Goal: Information Seeking & Learning: Learn about a topic

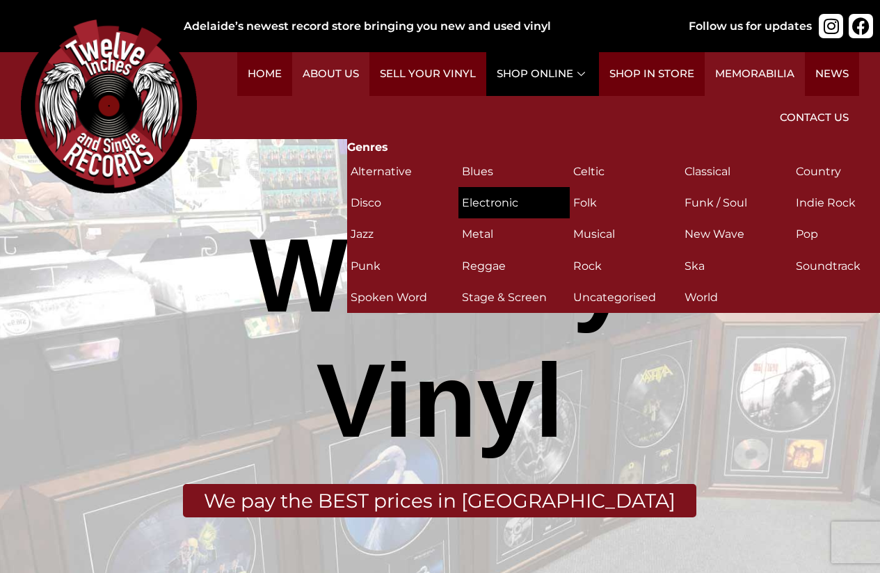
click at [494, 203] on h2 "Electronic (10)" at bounding box center [514, 203] width 104 height 24
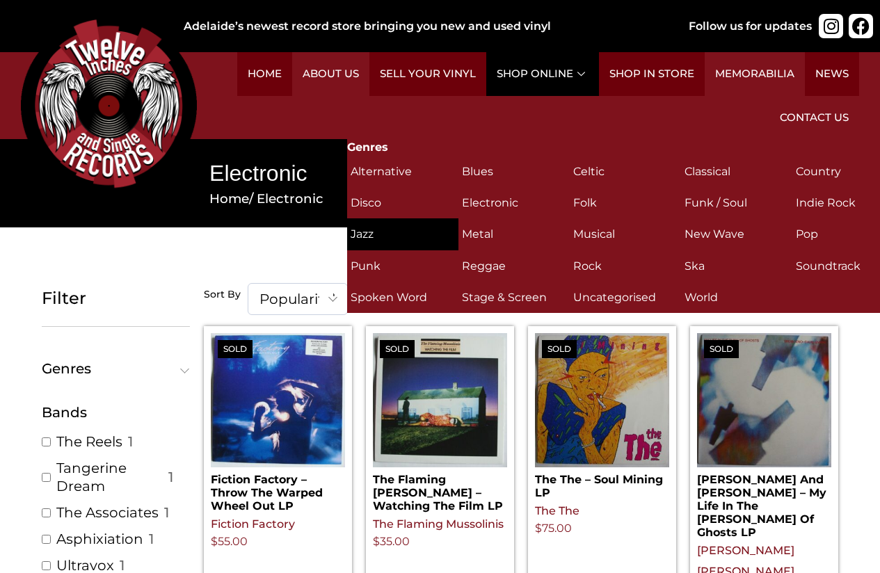
click at [381, 232] on h2 "Jazz (149)" at bounding box center [403, 234] width 104 height 24
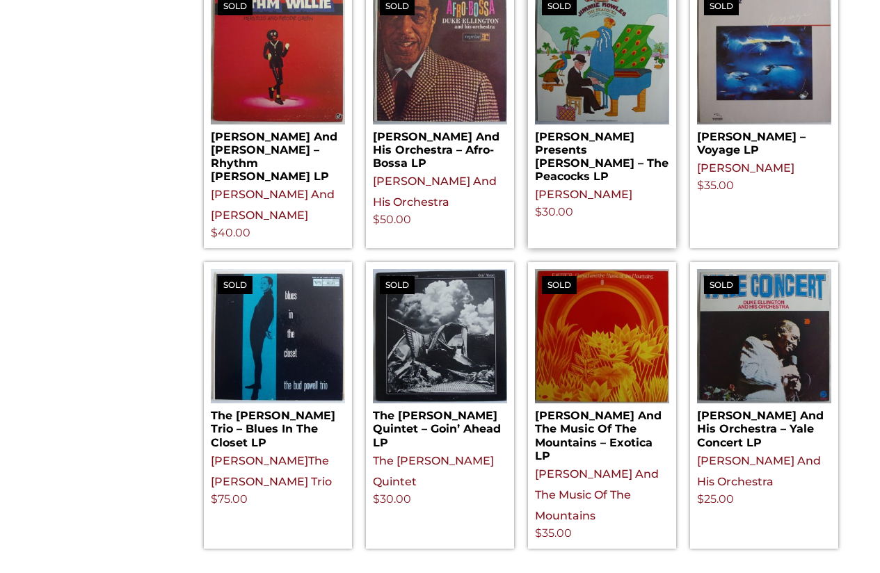
scroll to position [1531, 0]
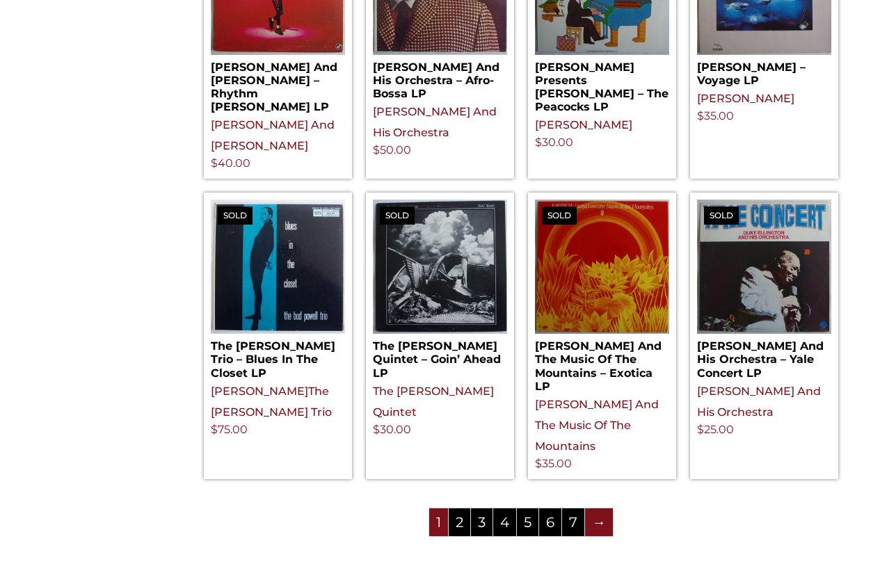
click at [599, 509] on link "→" at bounding box center [599, 523] width 28 height 28
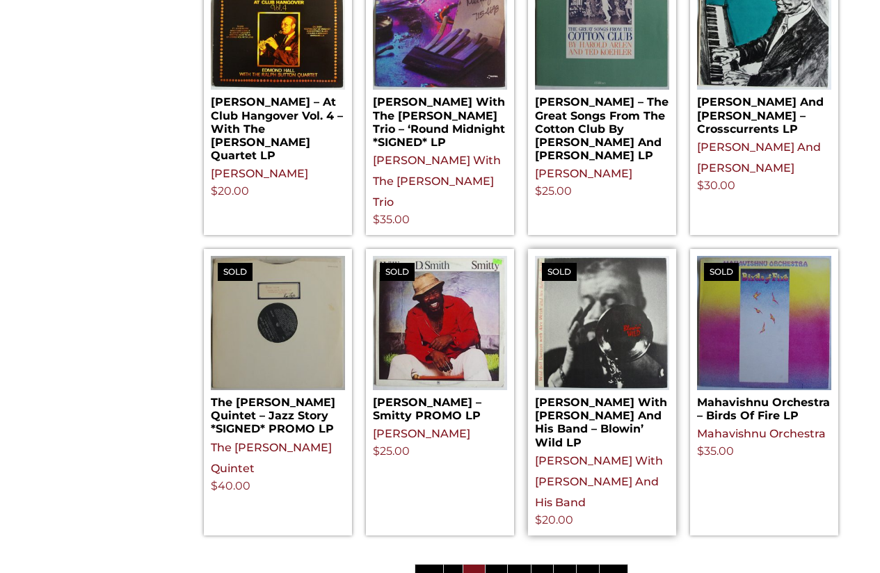
scroll to position [1531, 0]
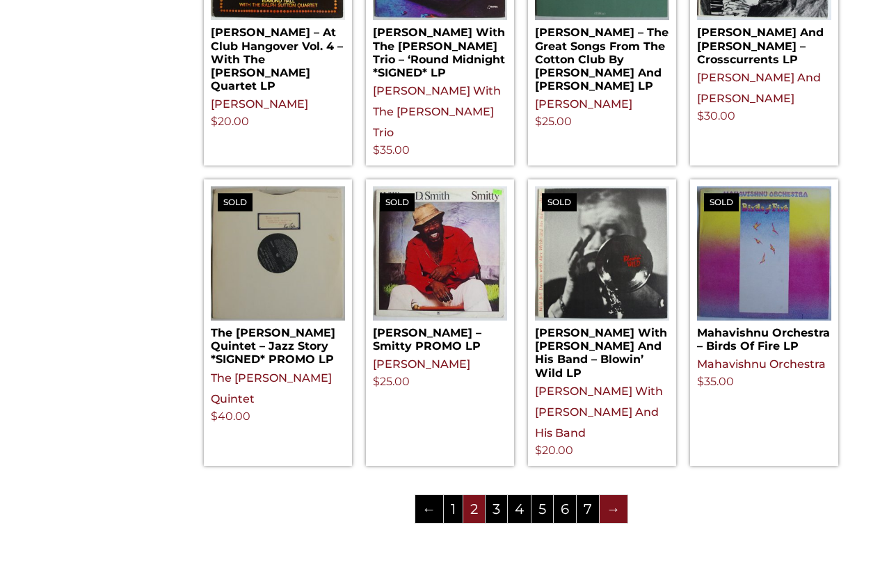
drag, startPoint x: 608, startPoint y: 486, endPoint x: 598, endPoint y: 486, distance: 9.7
click at [607, 495] on link "→" at bounding box center [614, 509] width 28 height 28
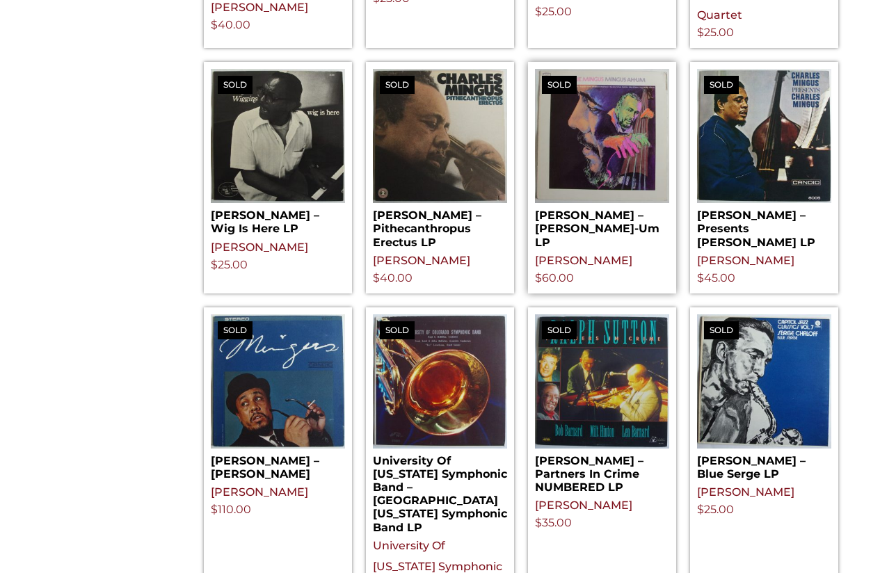
scroll to position [1322, 0]
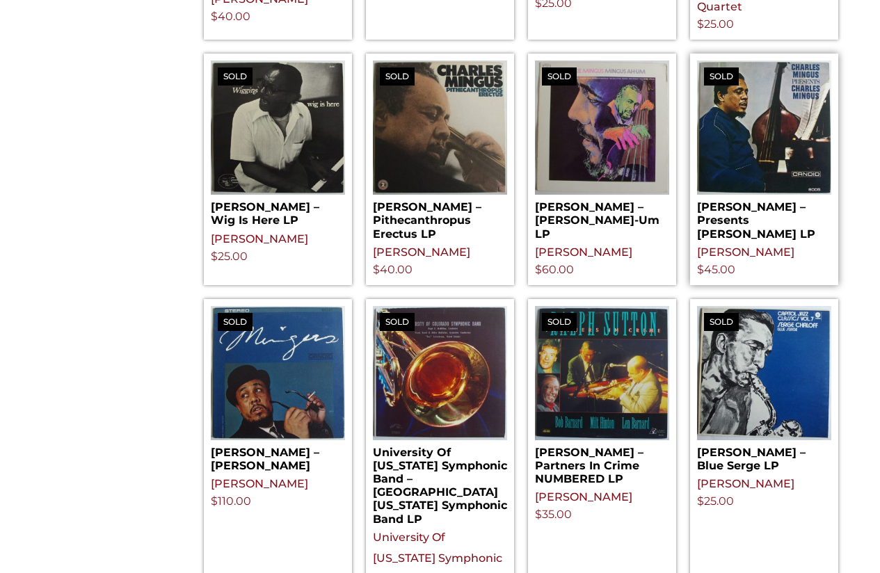
drag, startPoint x: 597, startPoint y: 220, endPoint x: 806, endPoint y: 204, distance: 210.0
click at [597, 220] on h2 "Charles Mingus – Mingus Ah-Um LP" at bounding box center [602, 218] width 134 height 46
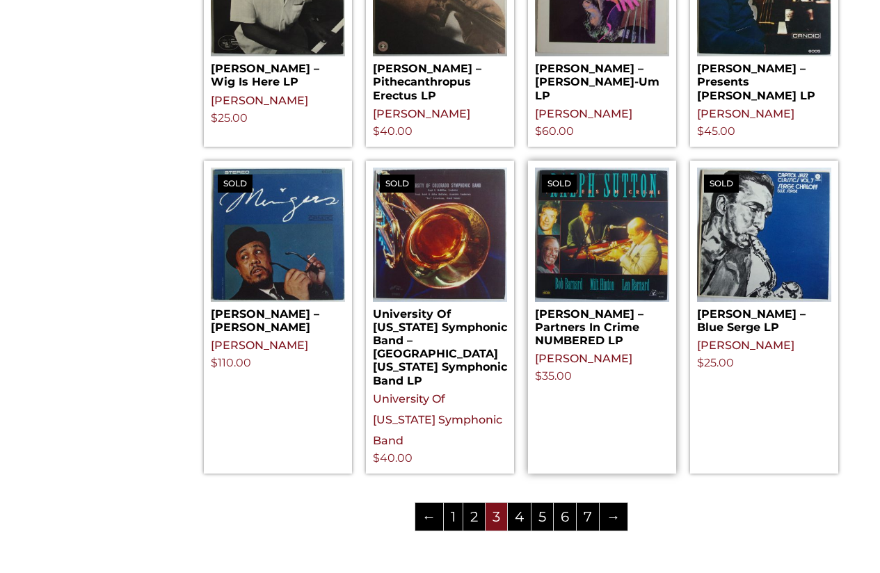
scroll to position [1461, 0]
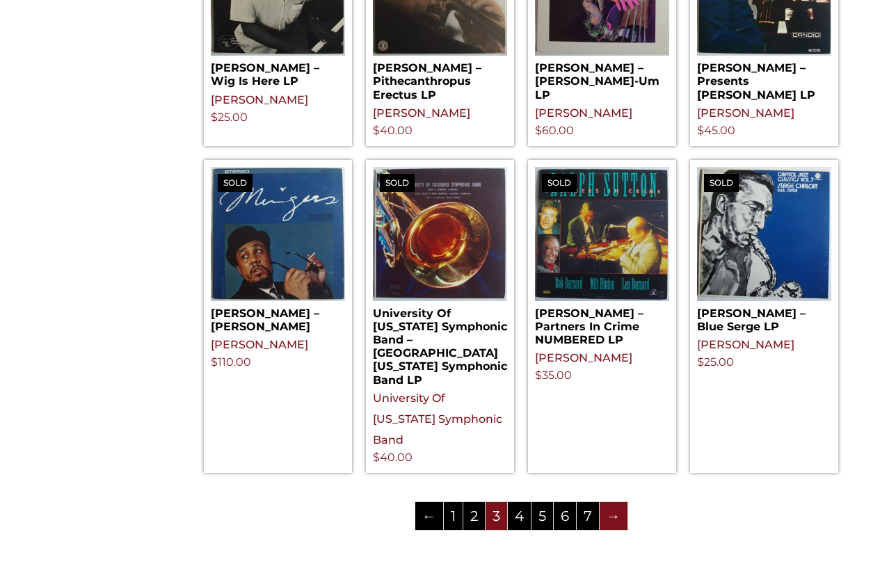
click at [616, 502] on link "→" at bounding box center [614, 516] width 28 height 28
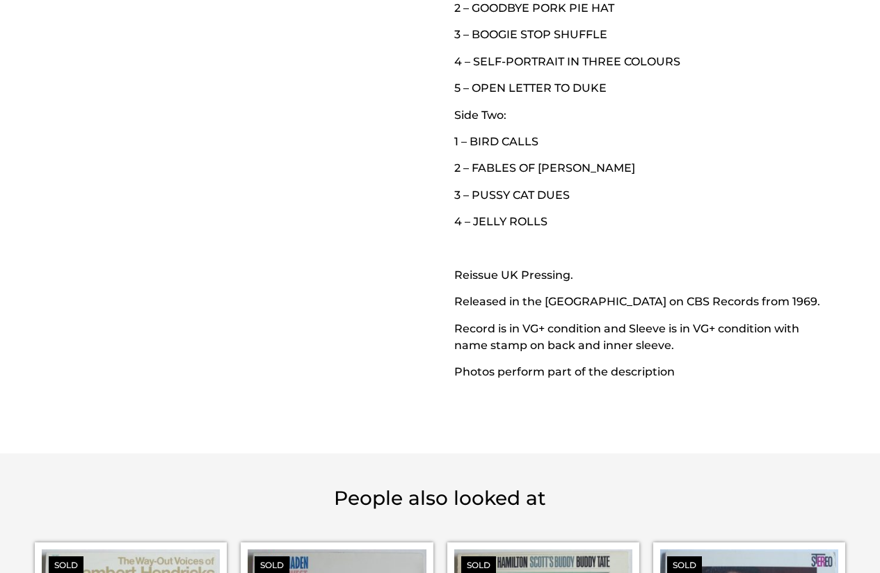
scroll to position [557, 0]
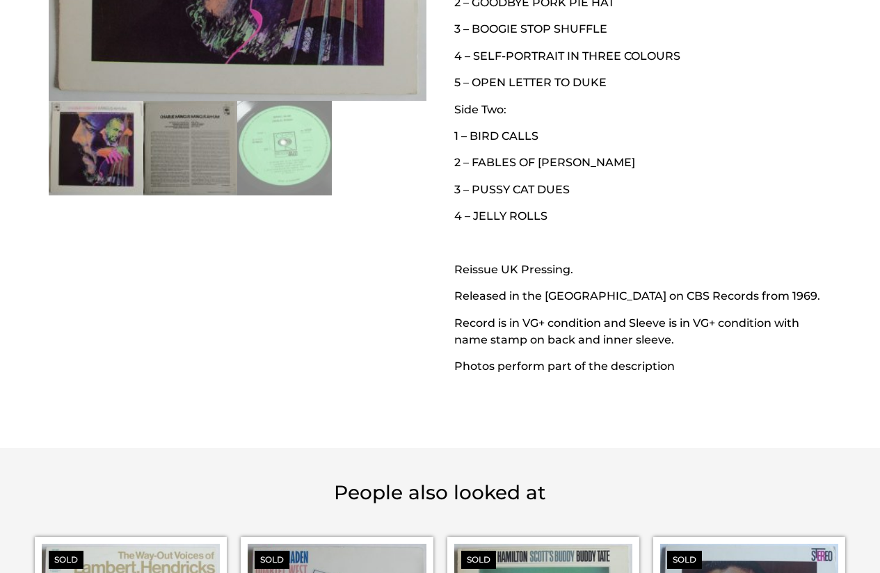
click at [172, 141] on img at bounding box center [190, 148] width 95 height 95
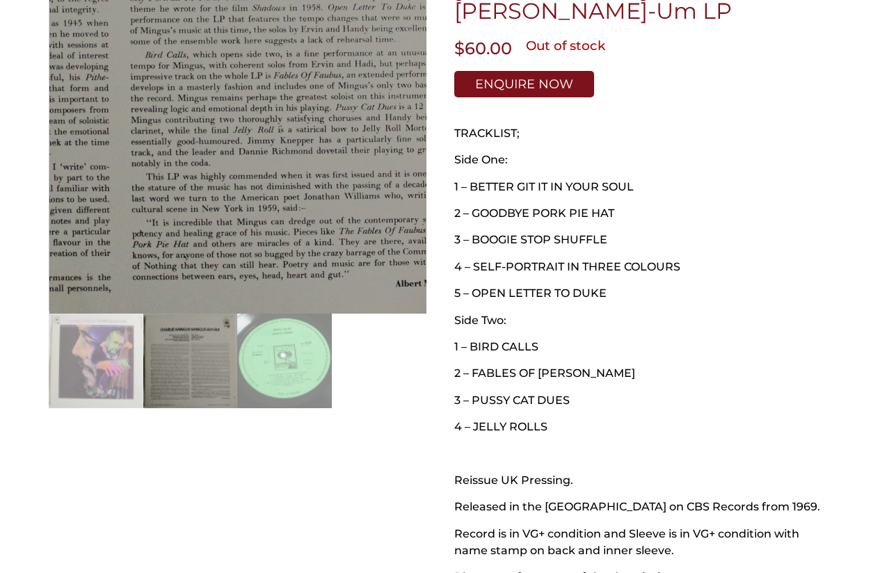
scroll to position [348, 0]
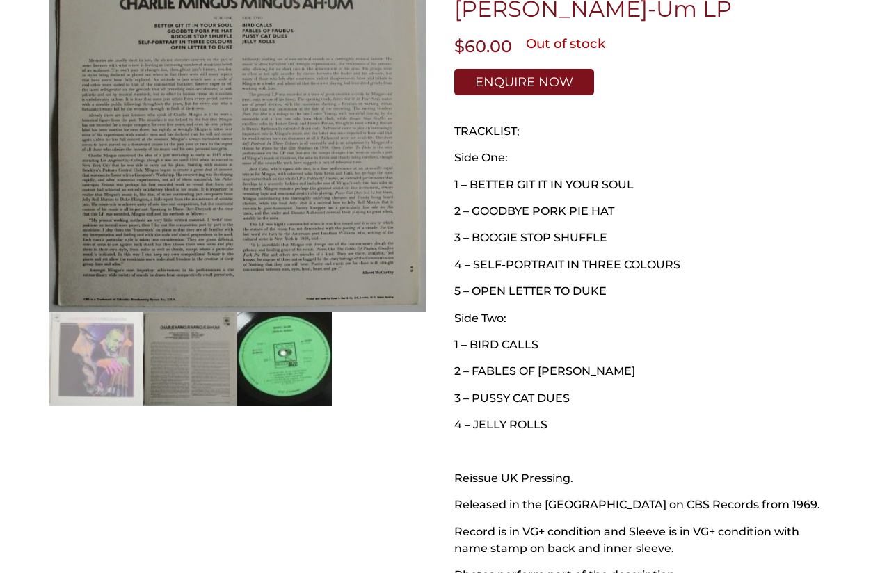
click at [299, 348] on img at bounding box center [284, 359] width 95 height 95
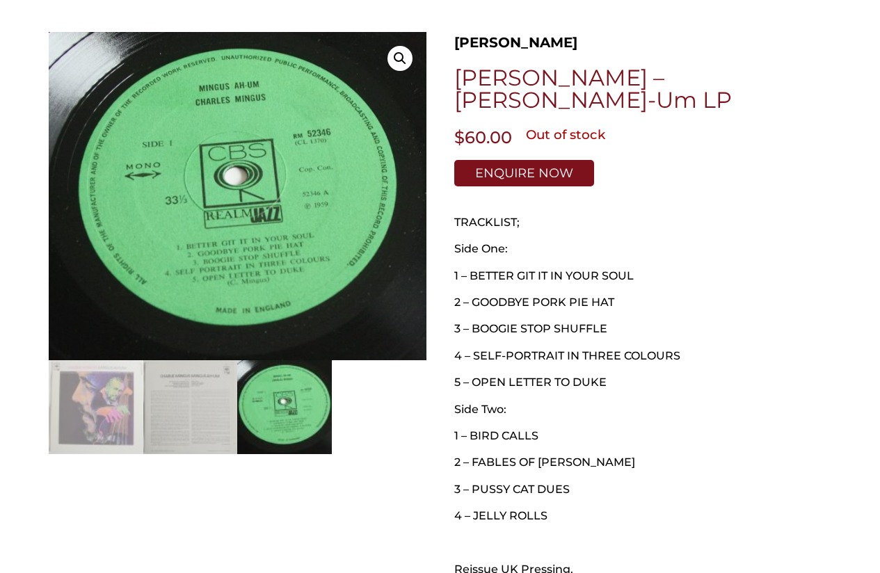
scroll to position [209, 0]
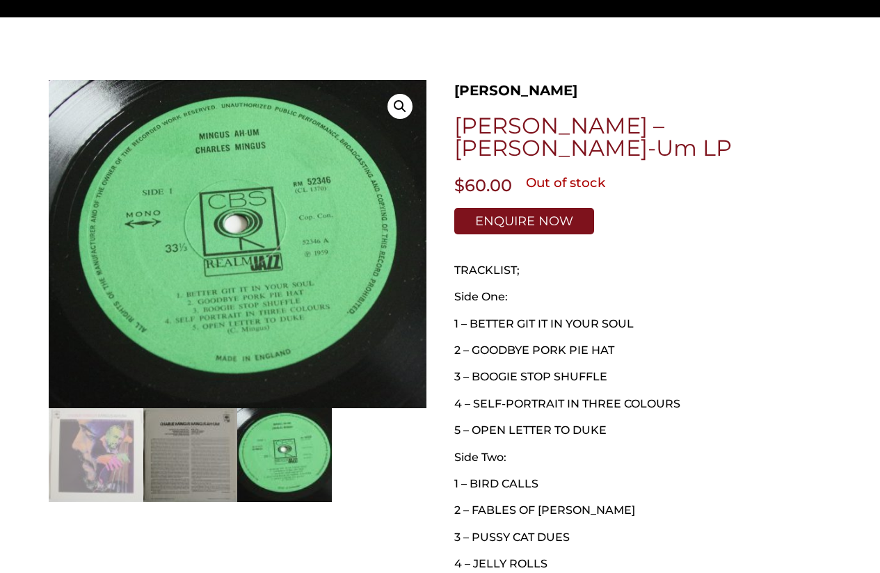
click at [206, 426] on img at bounding box center [190, 455] width 95 height 95
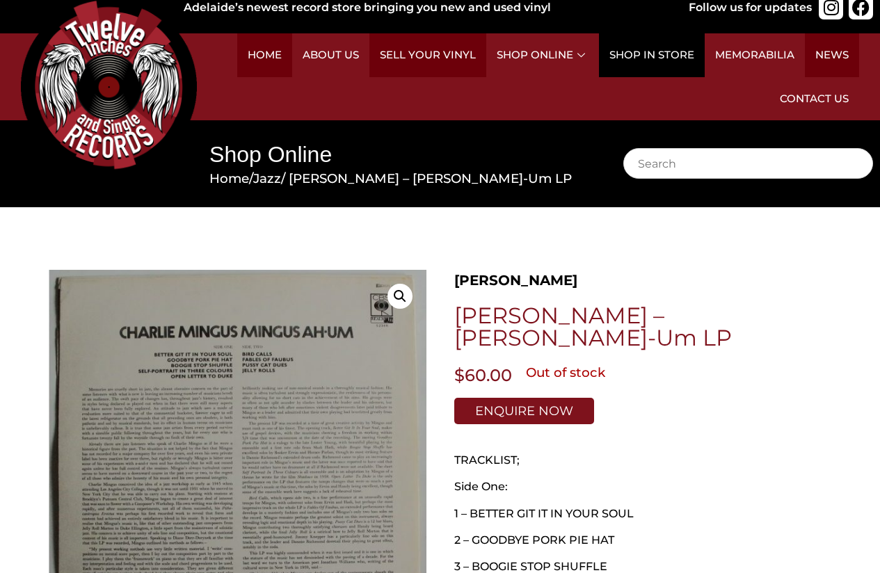
scroll to position [0, 0]
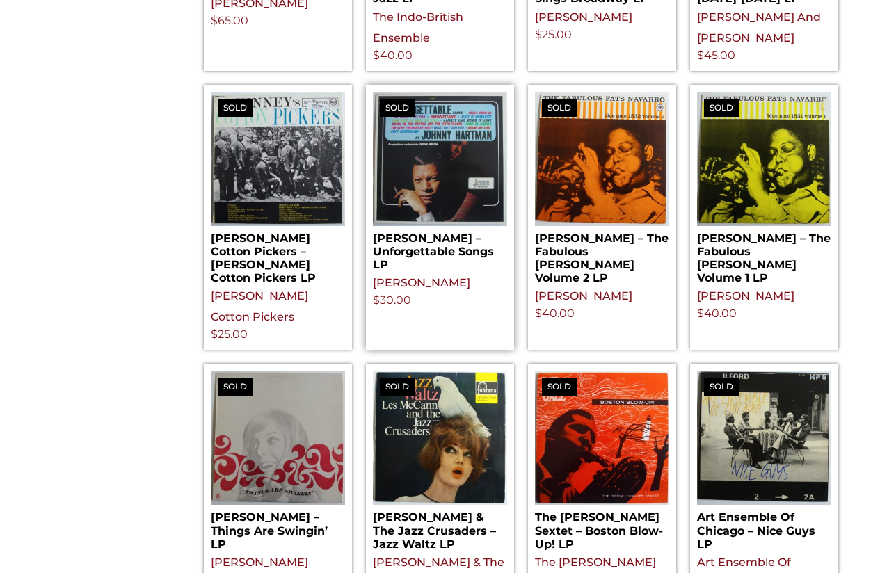
scroll to position [1461, 0]
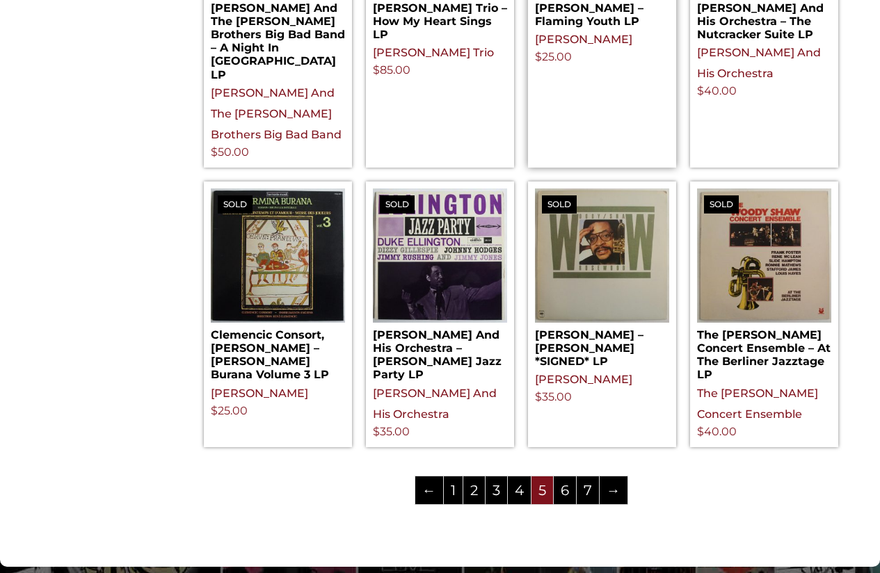
scroll to position [1600, 0]
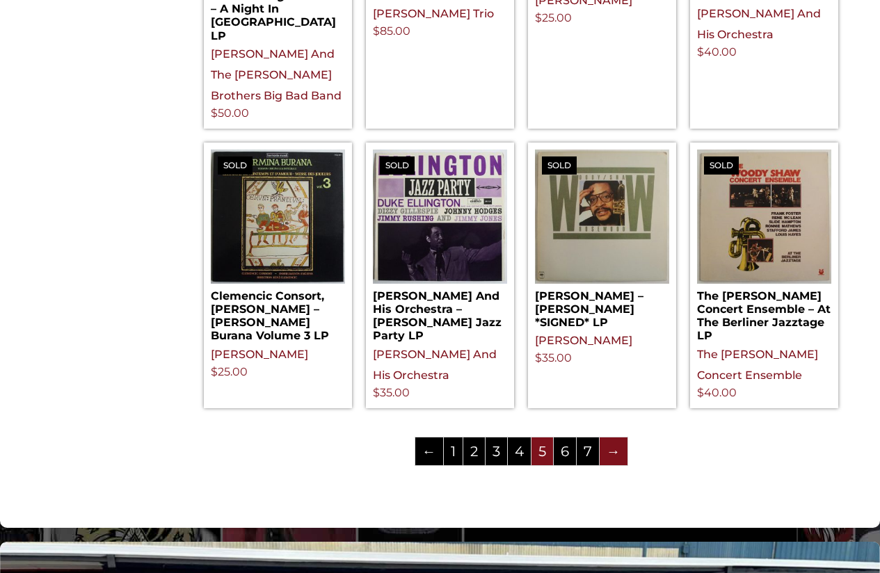
click at [618, 438] on link "→" at bounding box center [614, 452] width 28 height 28
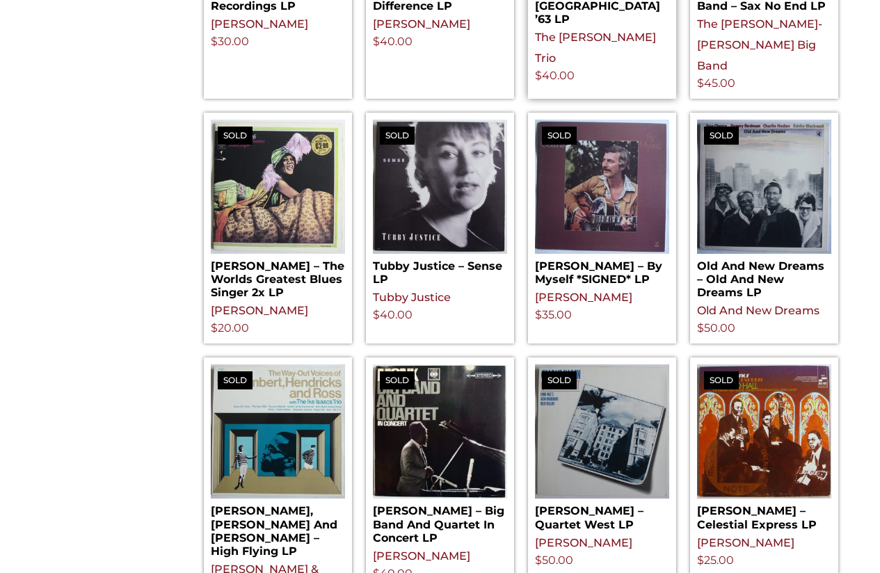
scroll to position [835, 0]
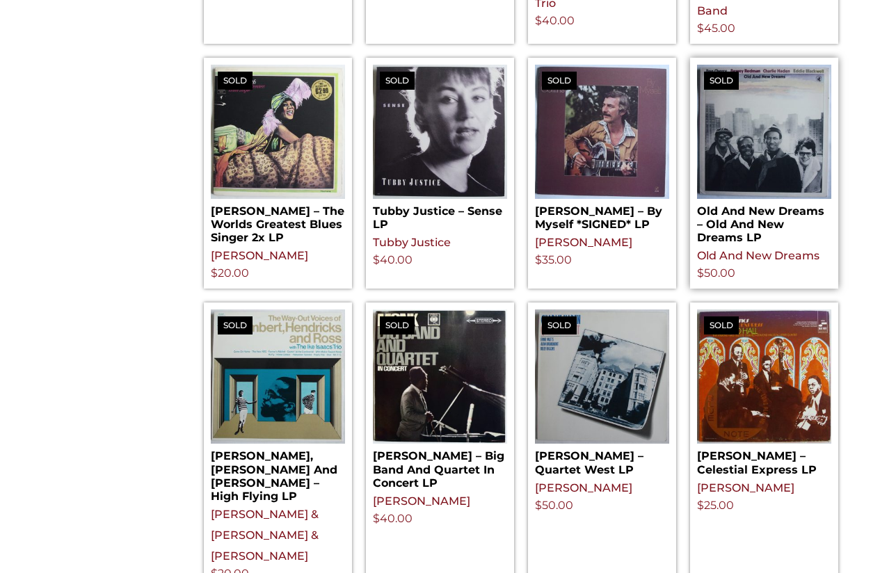
click at [765, 138] on img at bounding box center [764, 132] width 134 height 134
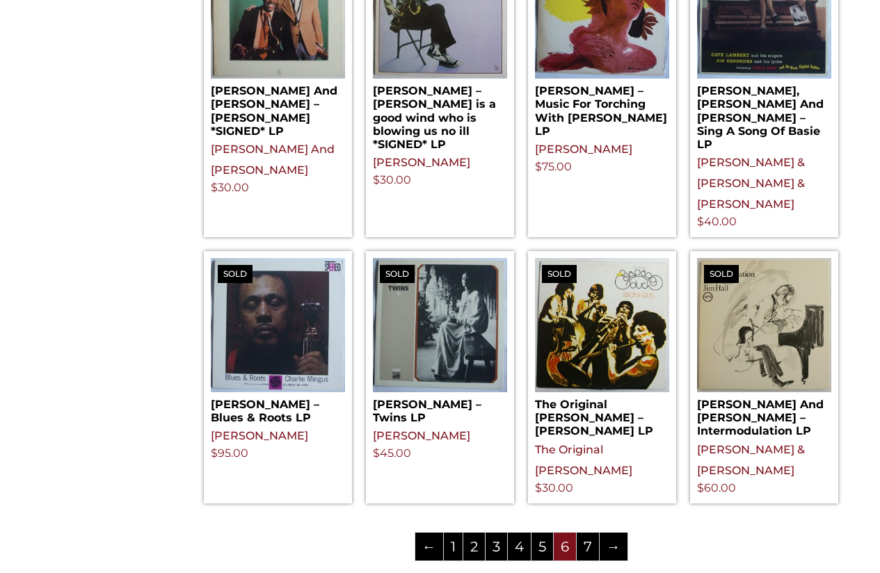
scroll to position [1531, 0]
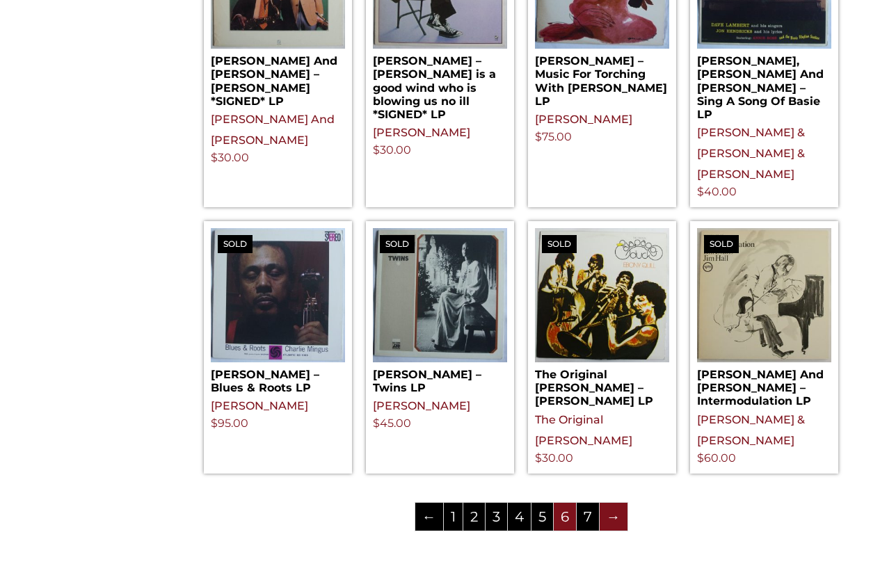
click at [610, 503] on link "→" at bounding box center [614, 517] width 28 height 28
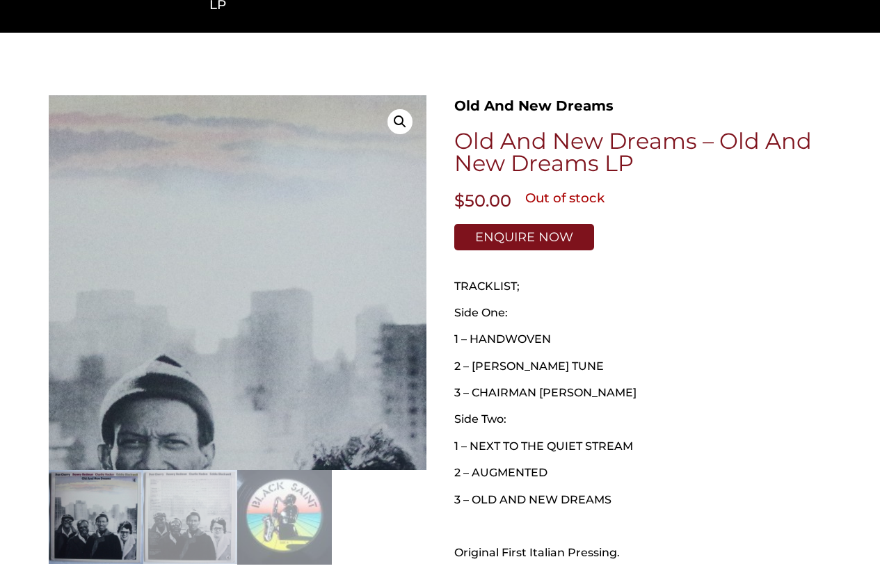
scroll to position [209, 0]
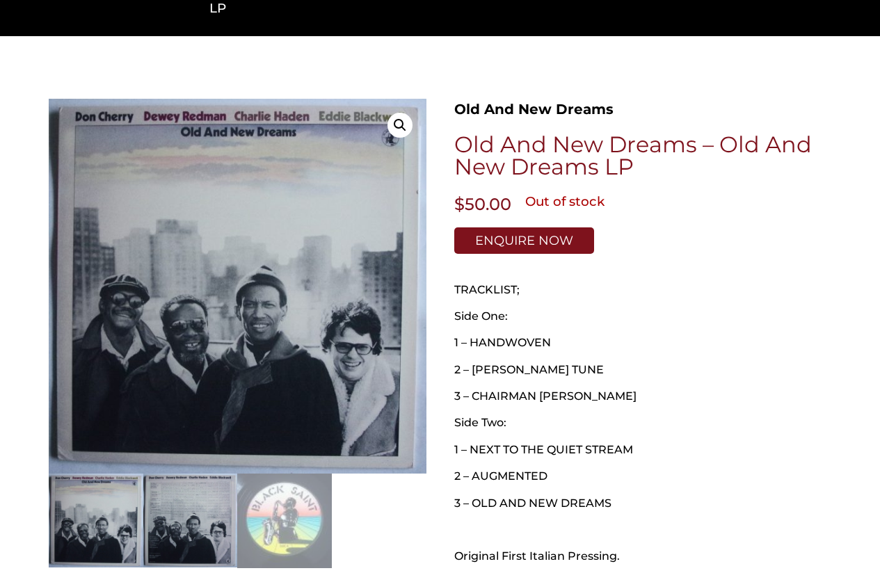
click at [202, 487] on img at bounding box center [190, 521] width 95 height 94
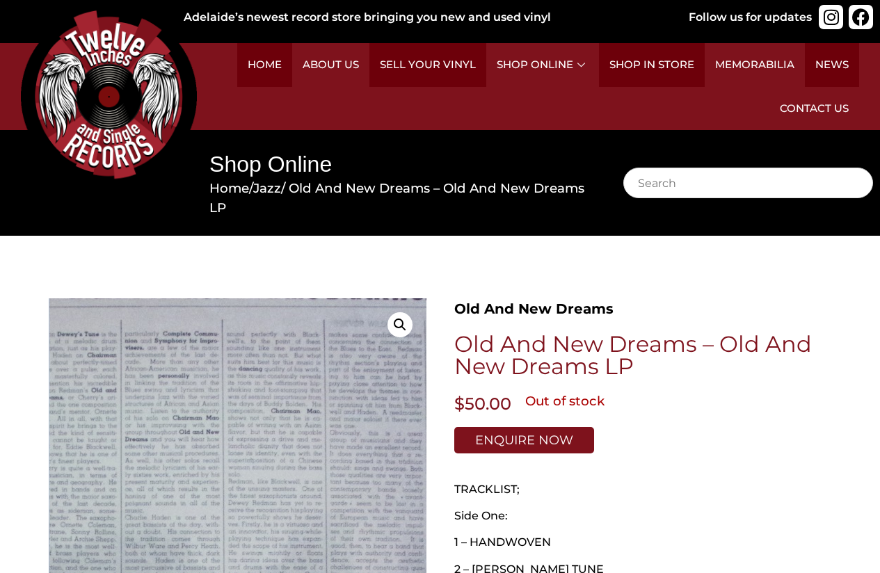
scroll to position [0, 0]
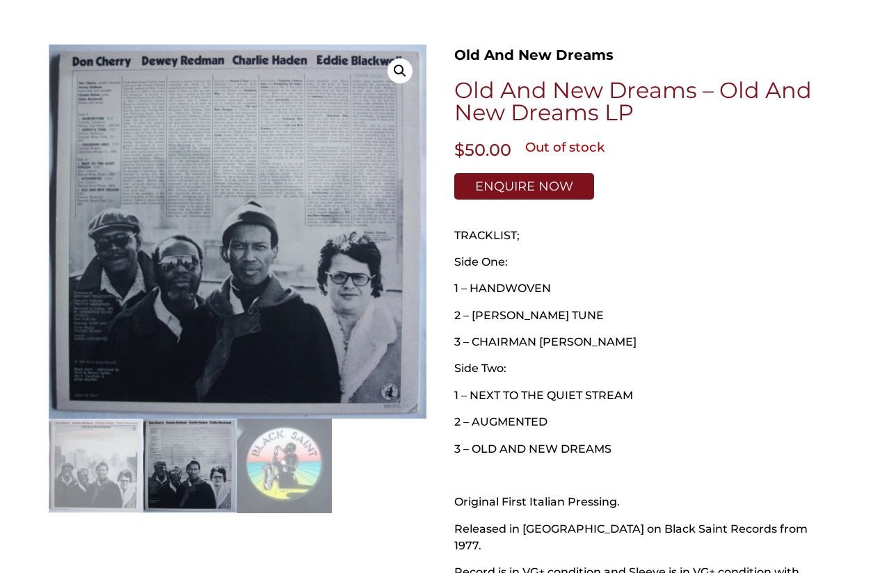
scroll to position [487, 0]
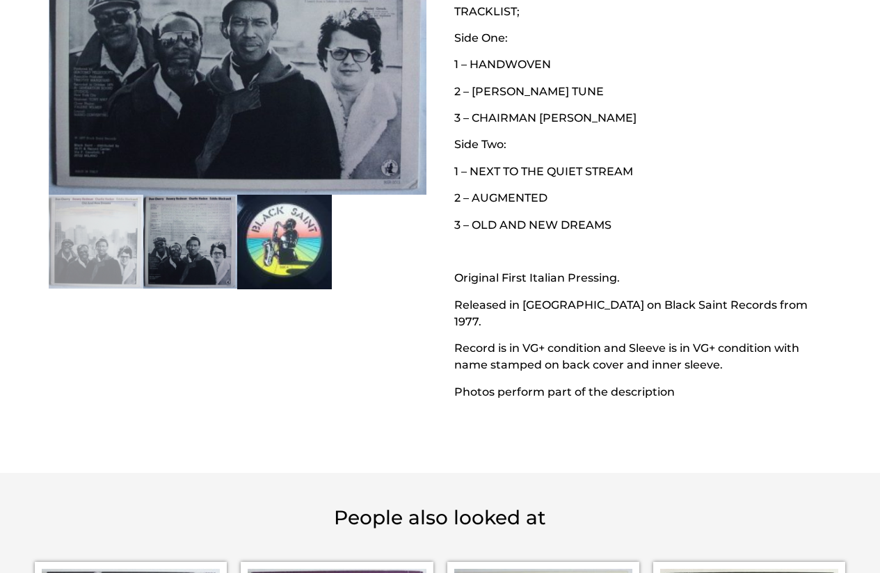
click at [303, 257] on img at bounding box center [284, 242] width 95 height 95
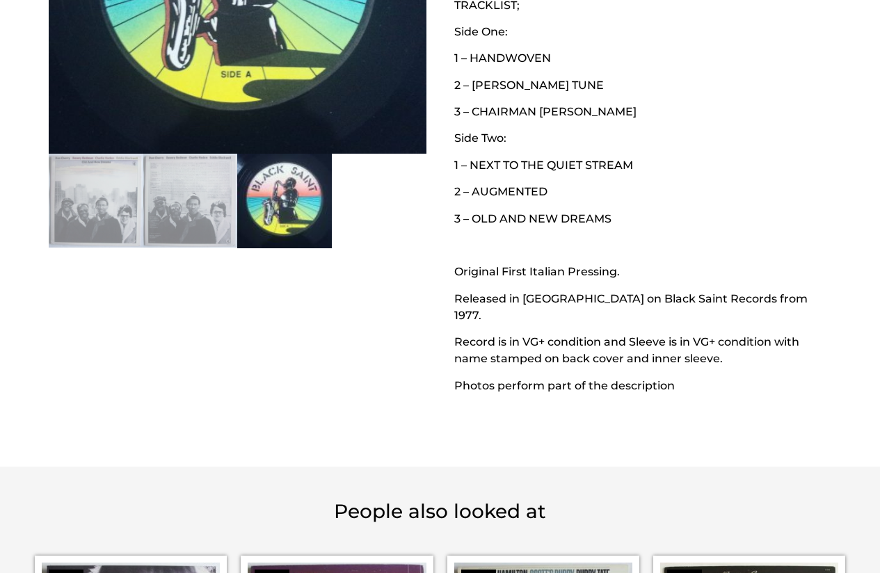
scroll to position [417, 0]
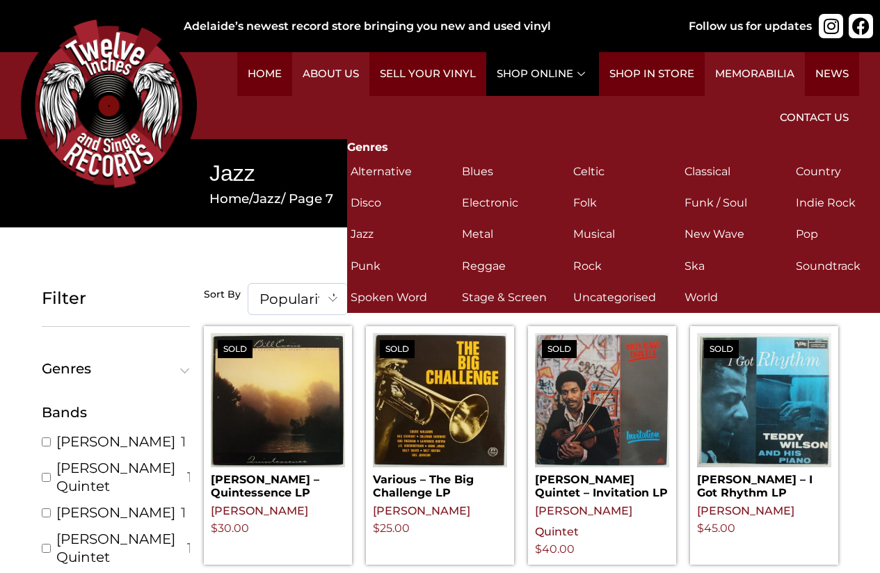
click at [580, 79] on link "Shop Online" at bounding box center [542, 74] width 113 height 44
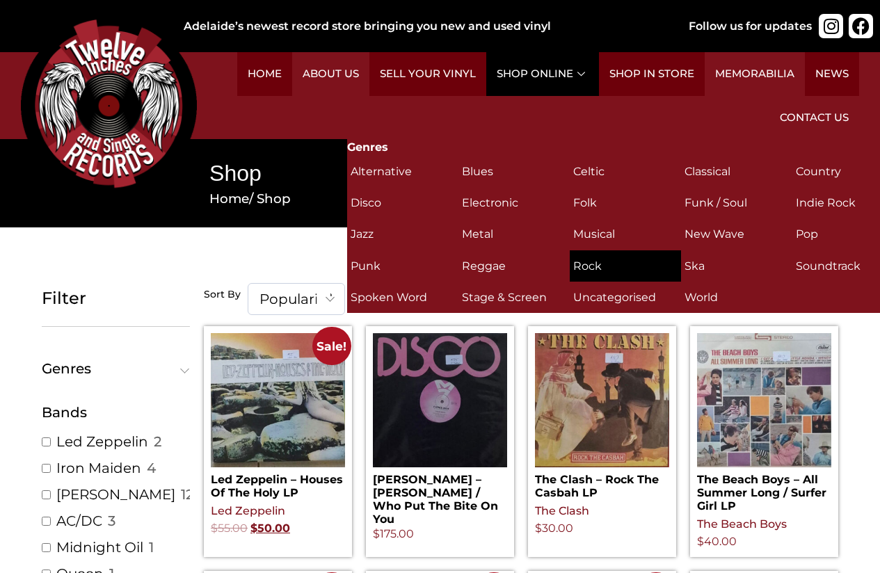
click at [597, 269] on h2 "Rock (311)" at bounding box center [625, 266] width 104 height 24
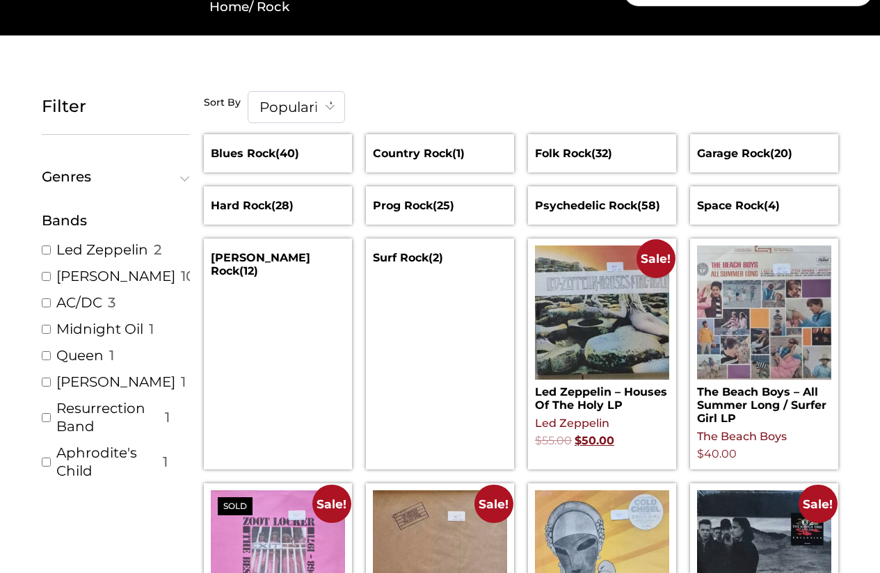
scroll to position [209, 0]
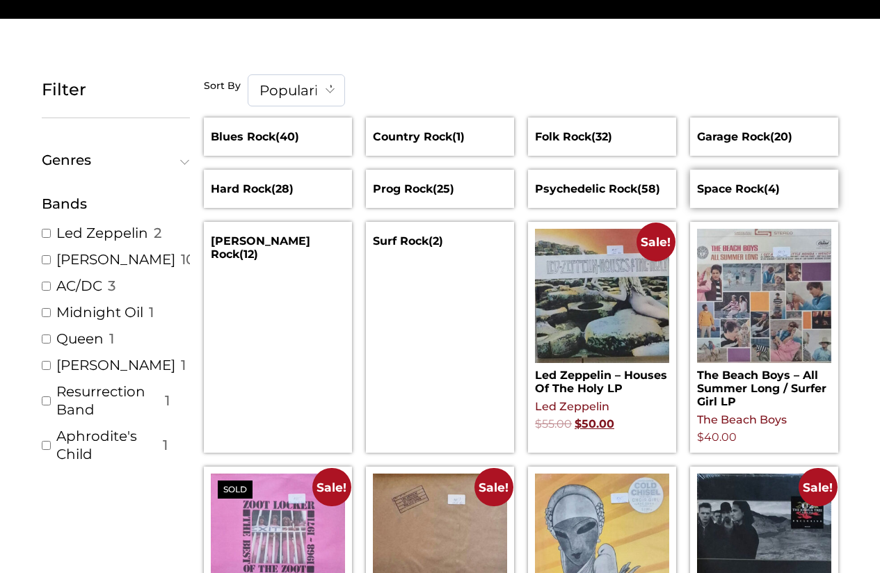
click at [767, 192] on h2 "Space Rock (4)" at bounding box center [764, 189] width 134 height 24
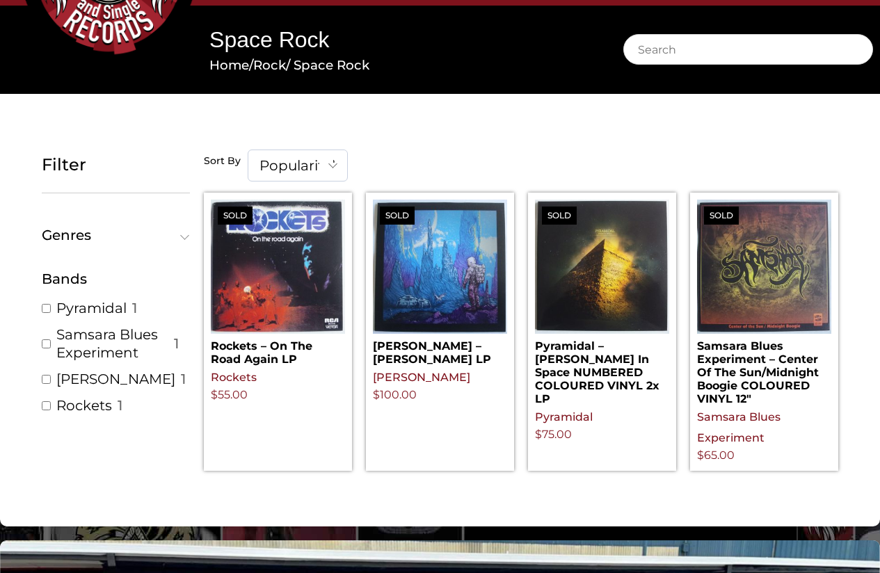
scroll to position [139, 0]
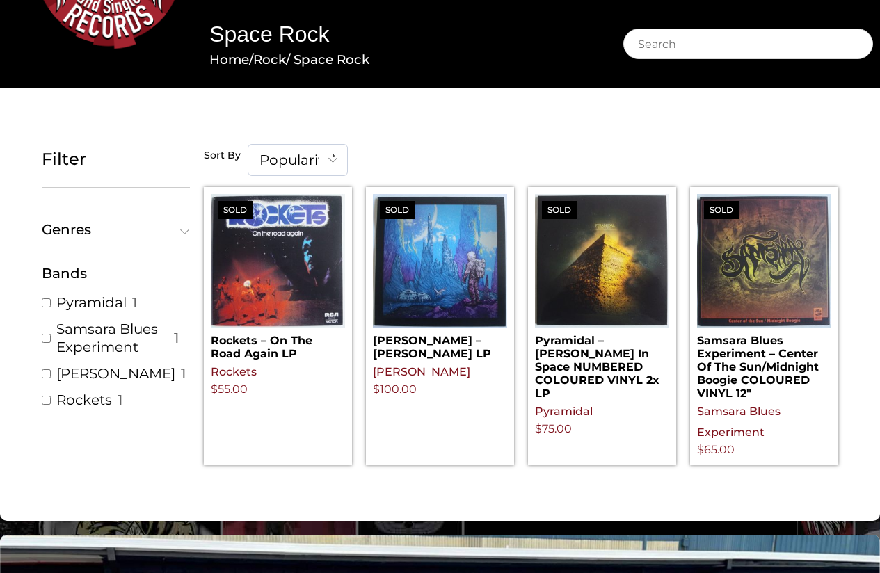
click at [335, 155] on span at bounding box center [333, 159] width 28 height 29
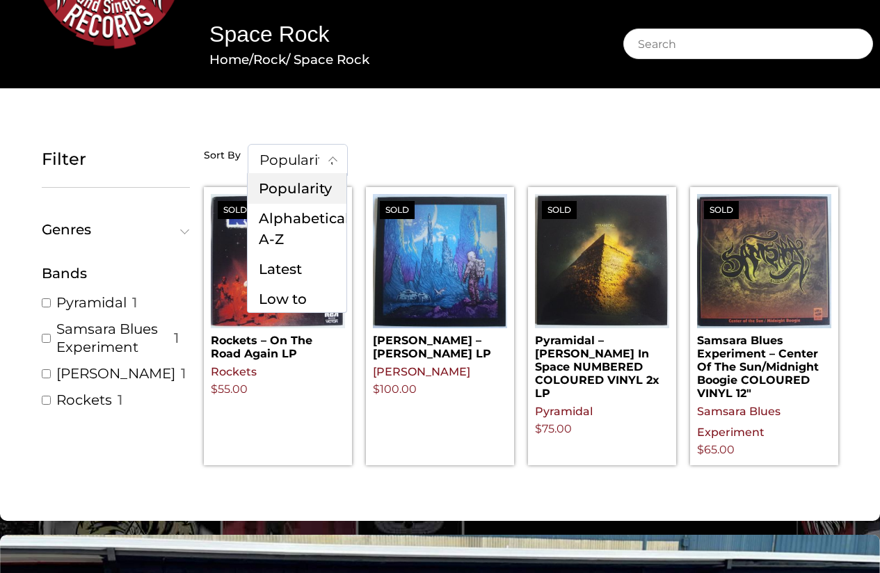
click at [459, 152] on div "Sort By Popularity Alphabeticaly A-Z Latest Low to High High to Low Popularity …" at bounding box center [521, 158] width 635 height 29
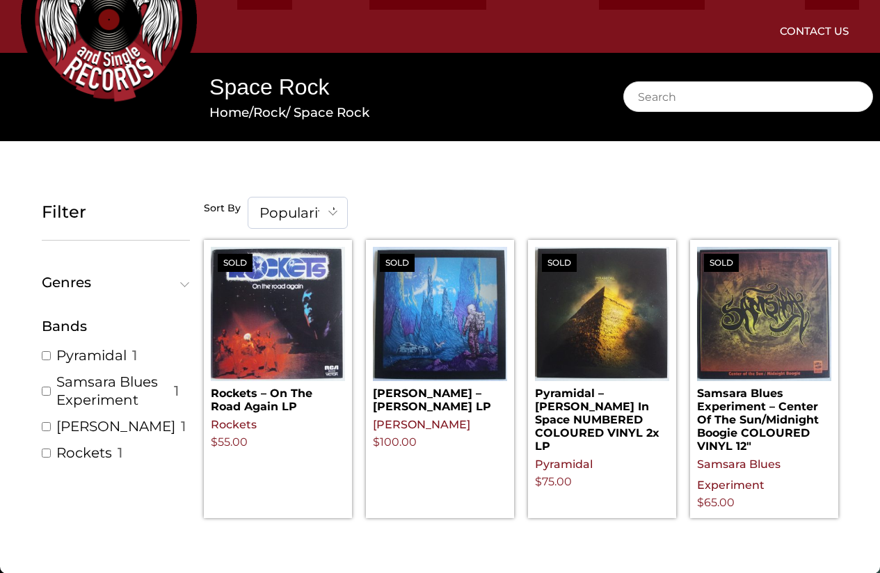
scroll to position [0, 0]
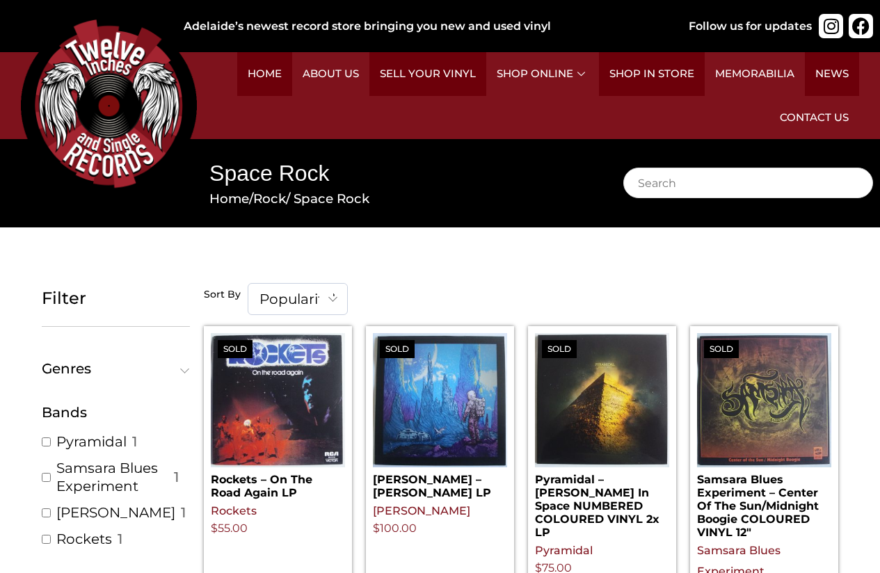
click at [317, 202] on nav "Home / Rock / Space Rock" at bounding box center [397, 198] width 376 height 19
click at [286, 202] on link "Rock" at bounding box center [269, 199] width 33 height 16
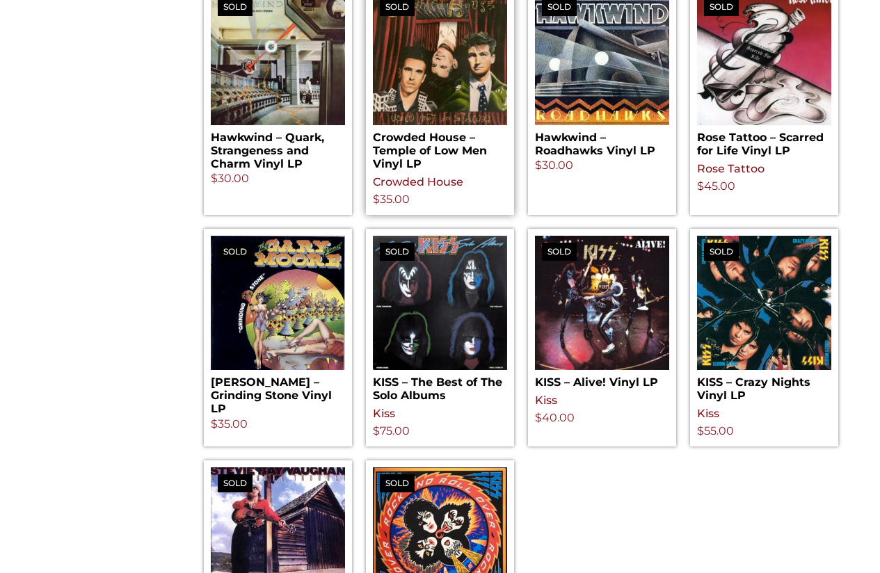
scroll to position [1670, 0]
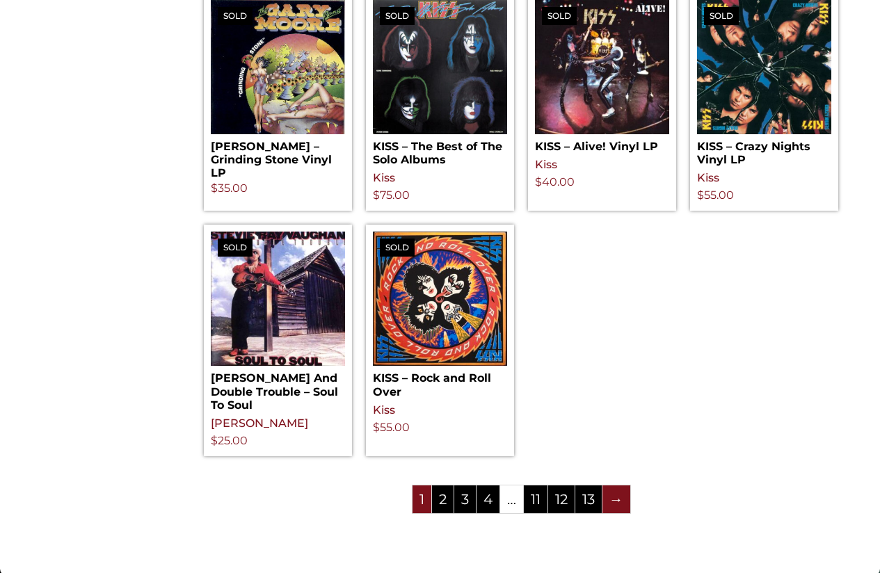
click at [612, 504] on link "→" at bounding box center [617, 500] width 28 height 28
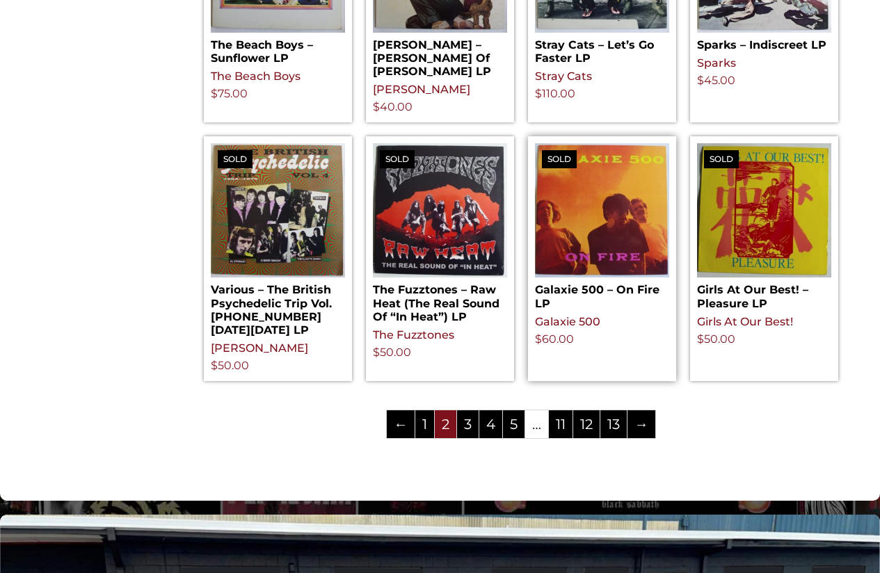
scroll to position [1461, 0]
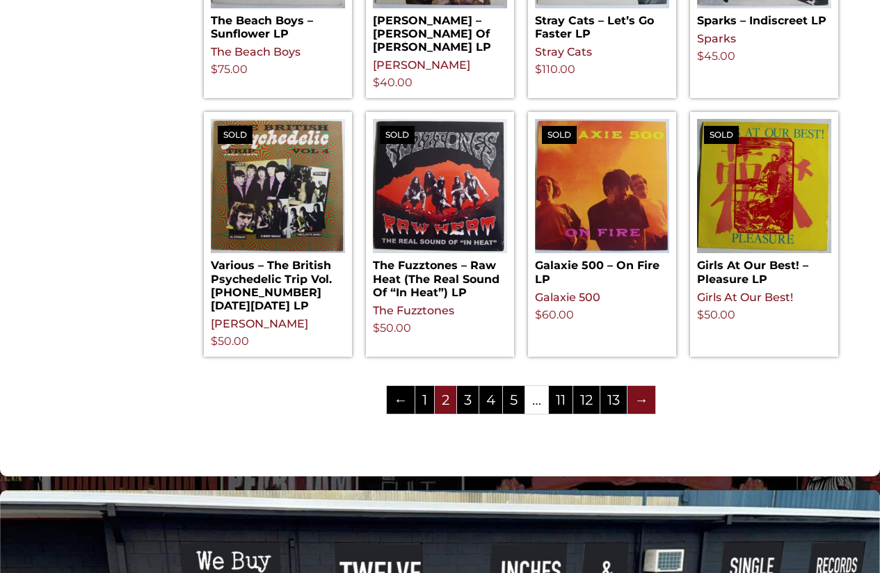
click at [649, 386] on link "→" at bounding box center [642, 400] width 28 height 28
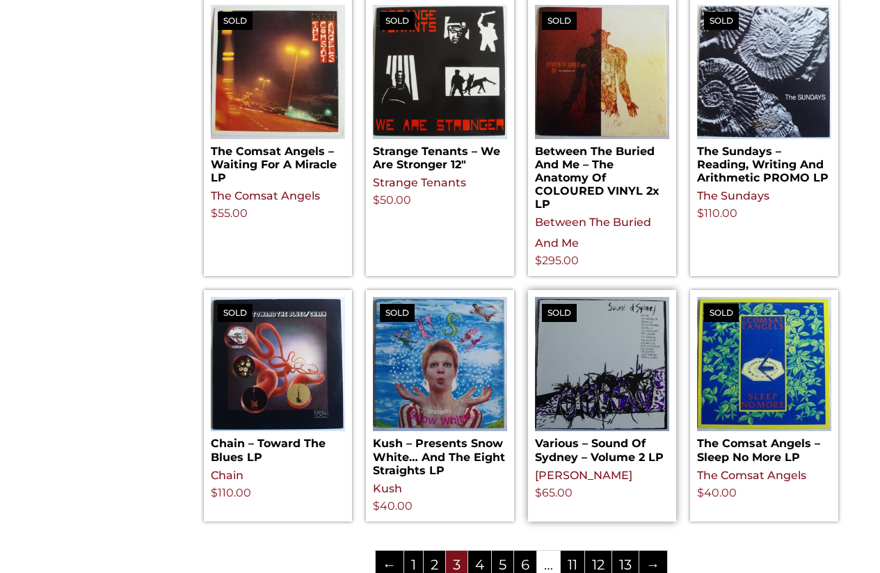
scroll to position [1531, 0]
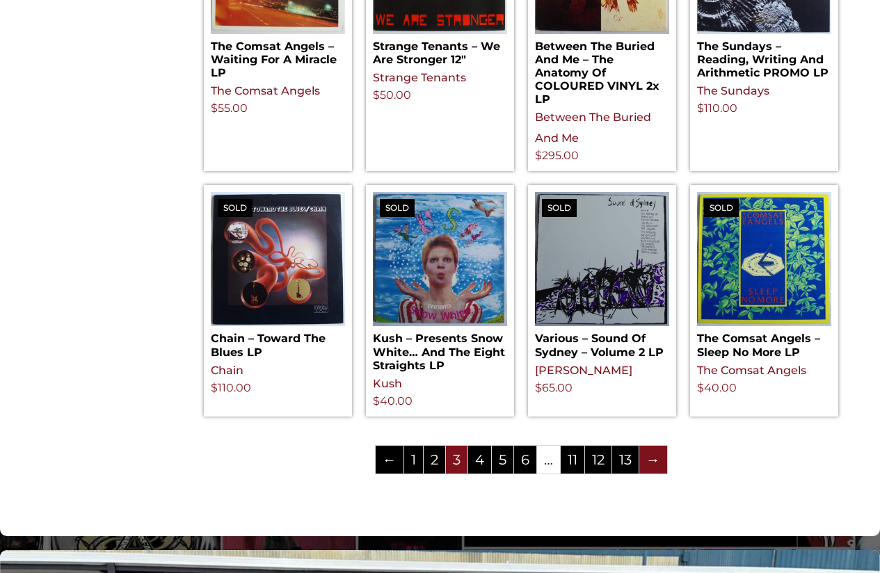
click at [650, 446] on link "→" at bounding box center [653, 460] width 28 height 28
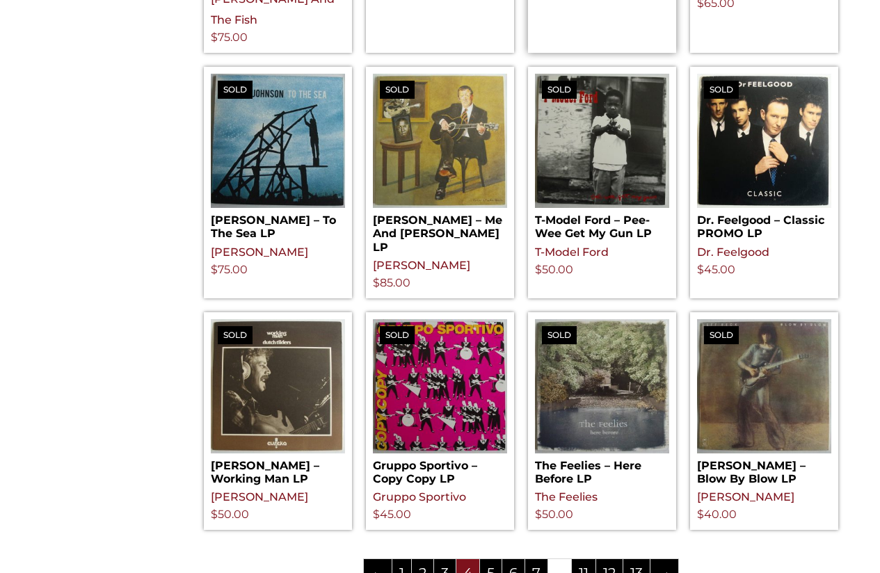
scroll to position [1392, 0]
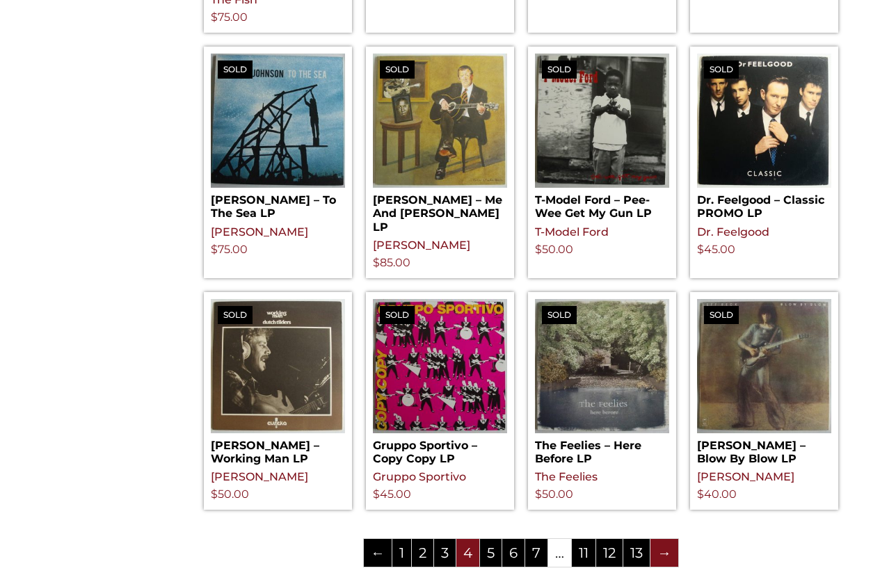
click at [660, 539] on link "→" at bounding box center [665, 553] width 28 height 28
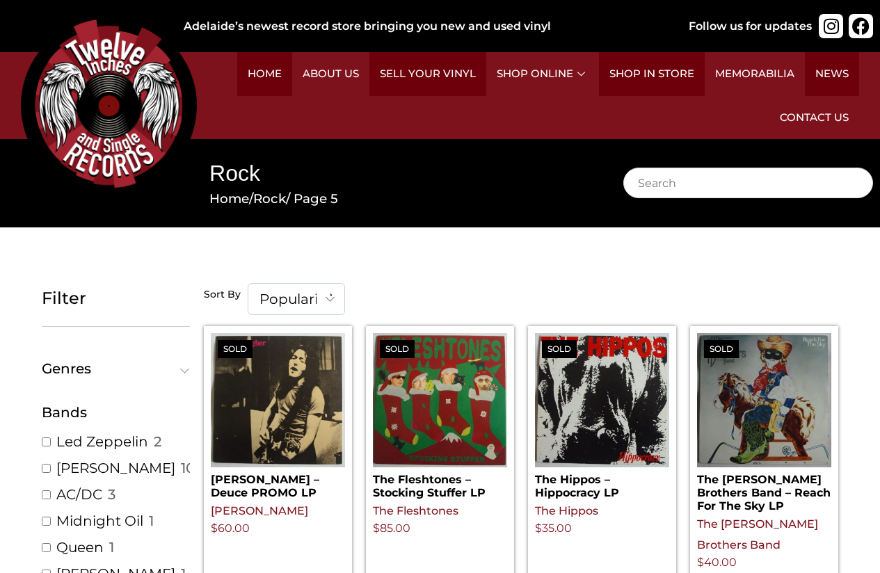
click at [333, 296] on span at bounding box center [331, 298] width 28 height 29
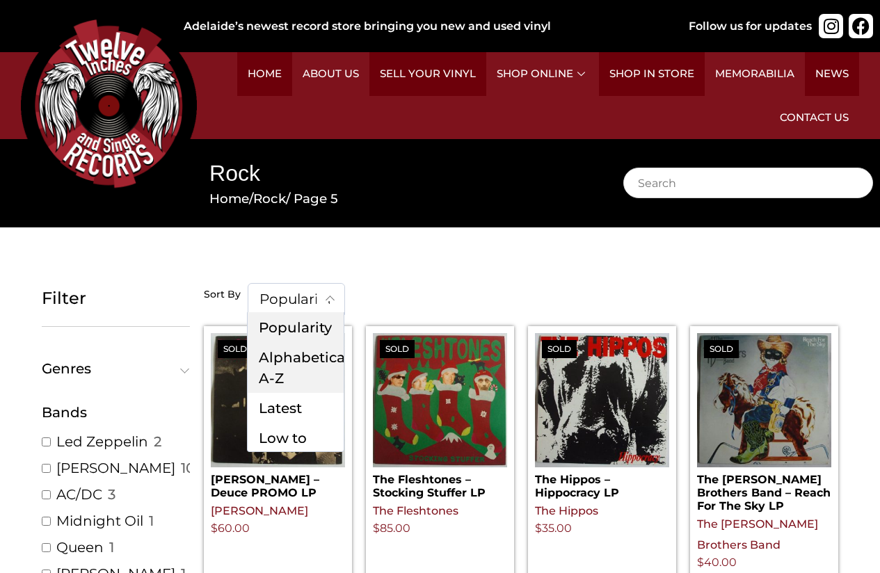
select select "title"
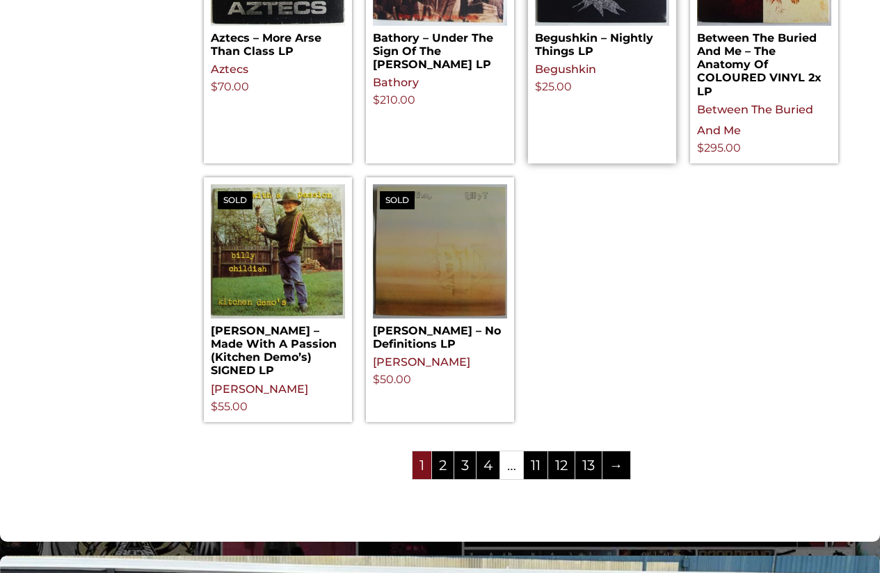
scroll to position [1808, 0]
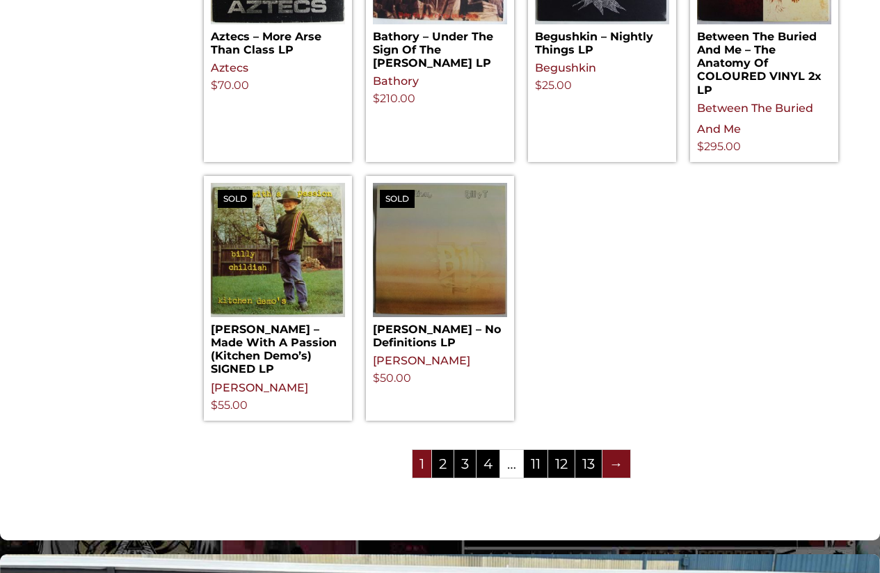
click at [621, 450] on link "→" at bounding box center [617, 464] width 28 height 28
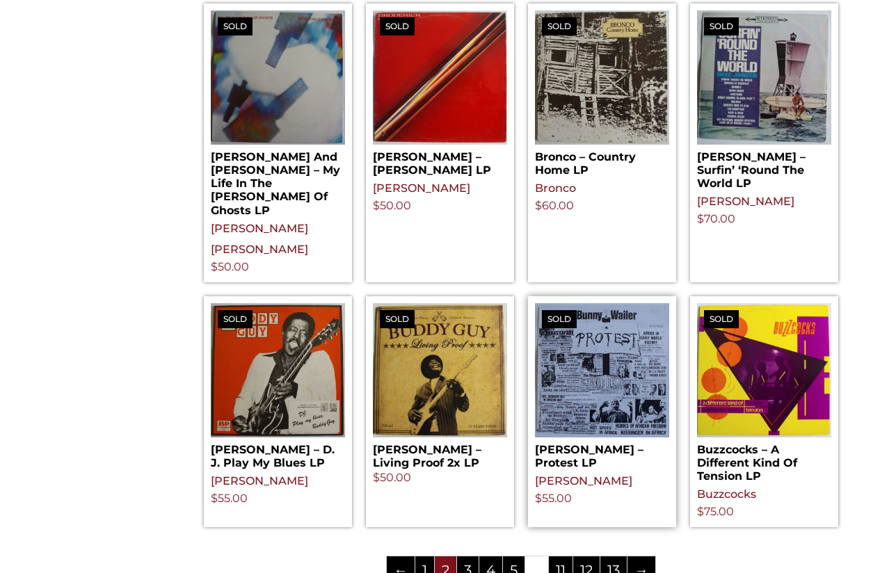
scroll to position [1392, 0]
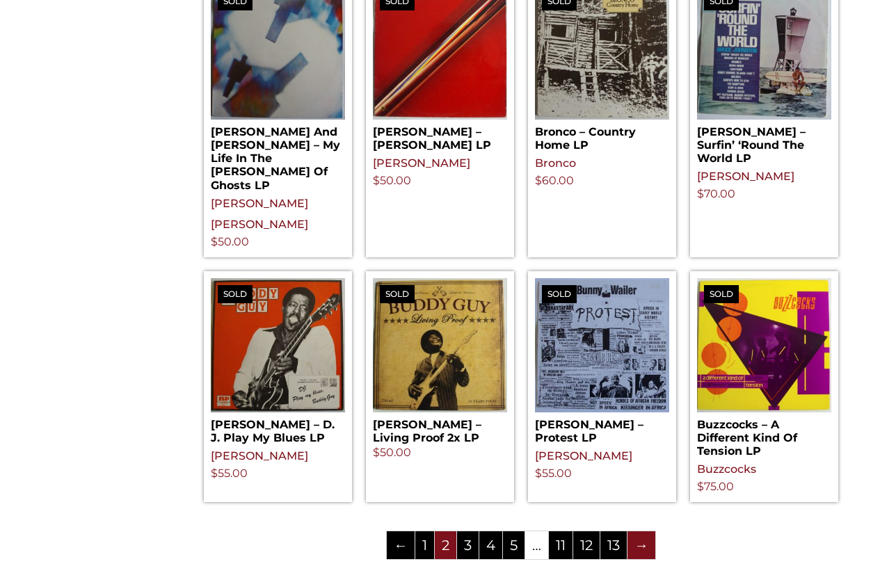
click at [642, 532] on link "→" at bounding box center [642, 546] width 28 height 28
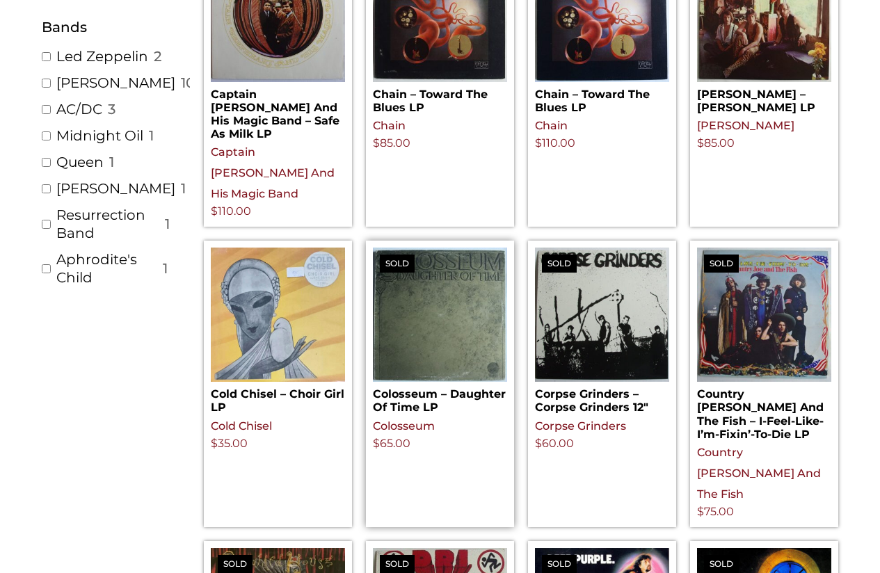
scroll to position [417, 0]
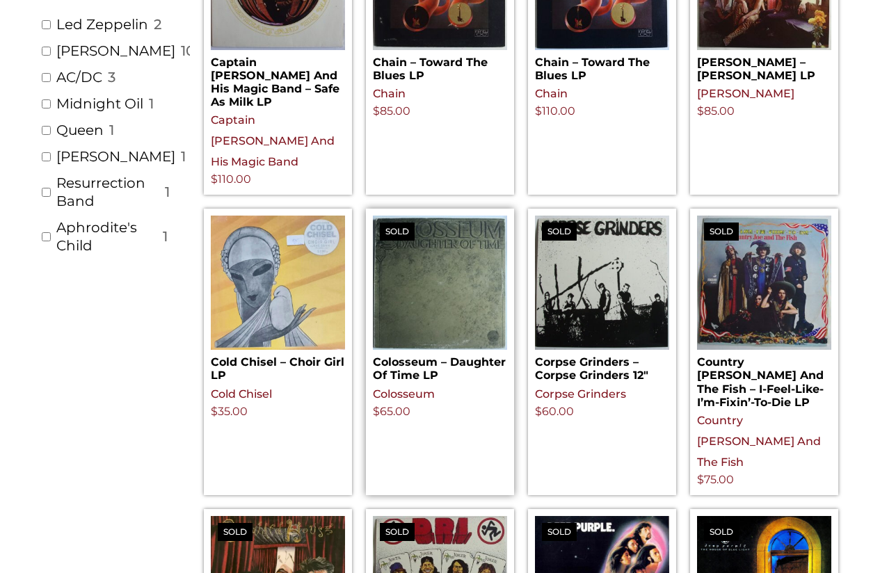
click at [452, 295] on img at bounding box center [440, 283] width 134 height 134
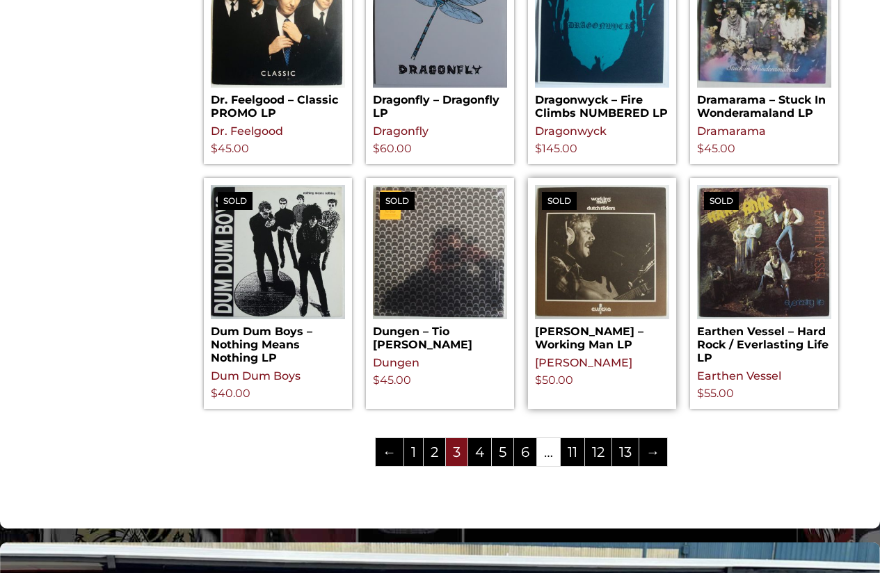
scroll to position [1530, 0]
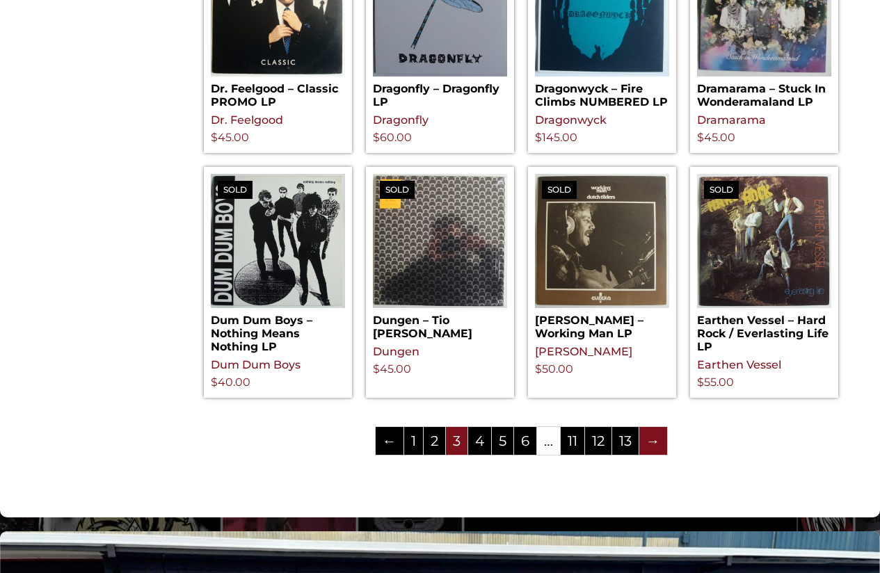
click at [651, 427] on link "→" at bounding box center [653, 441] width 28 height 28
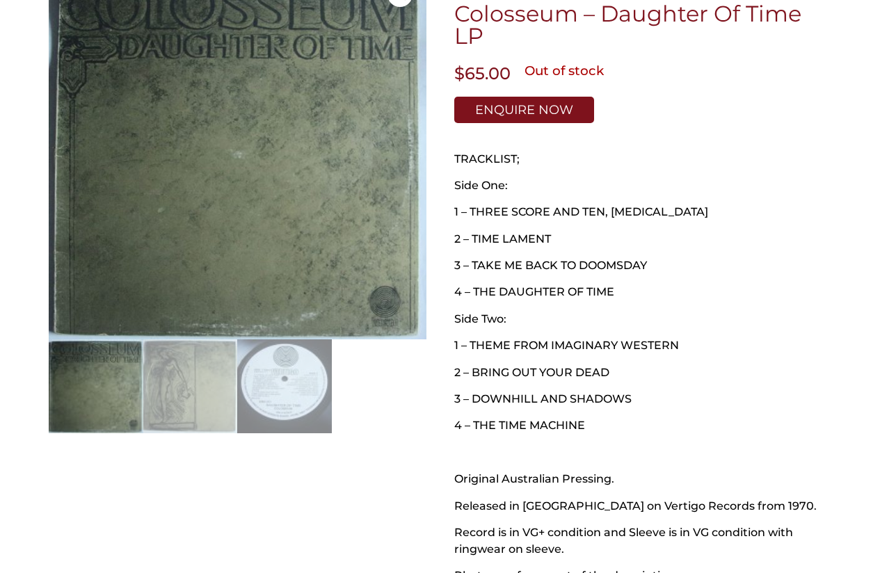
scroll to position [348, 0]
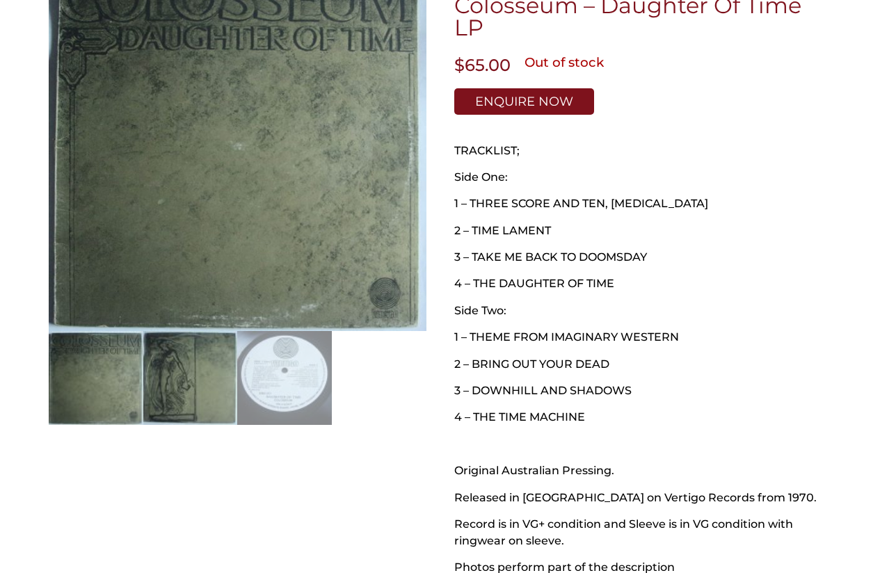
click at [204, 382] on img at bounding box center [190, 378] width 95 height 95
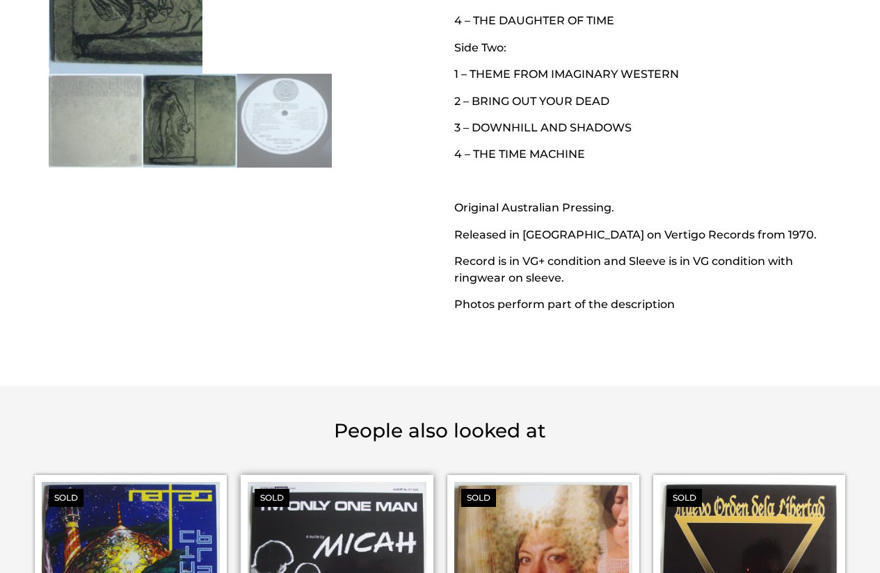
scroll to position [557, 0]
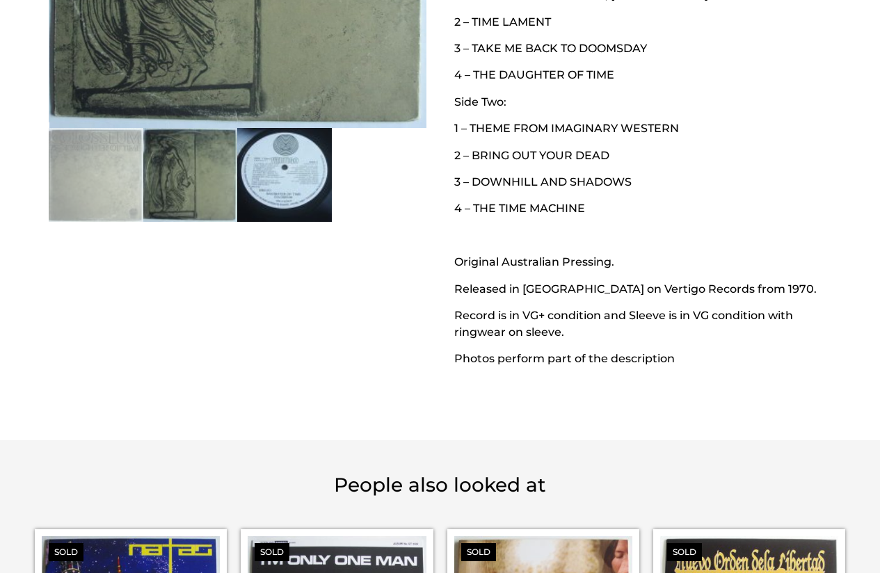
click at [301, 193] on img at bounding box center [284, 175] width 95 height 95
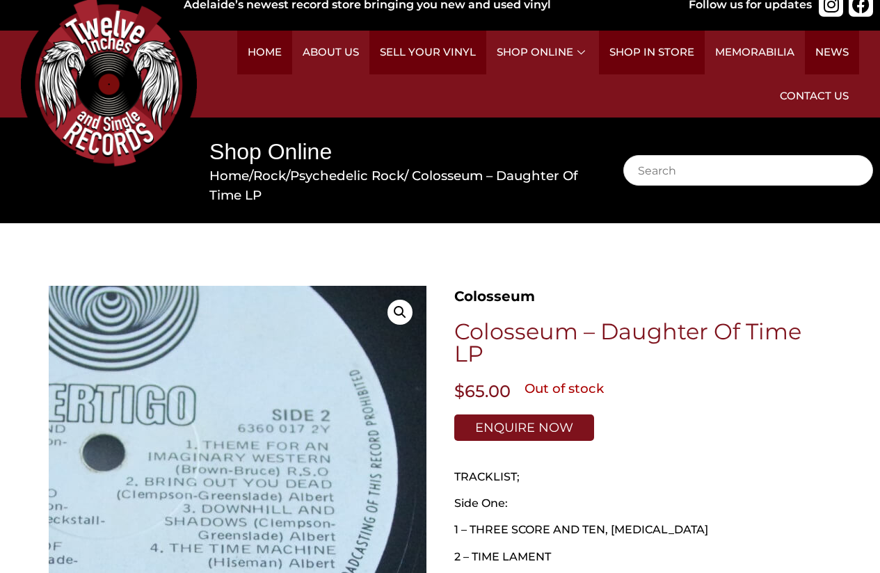
scroll to position [0, 0]
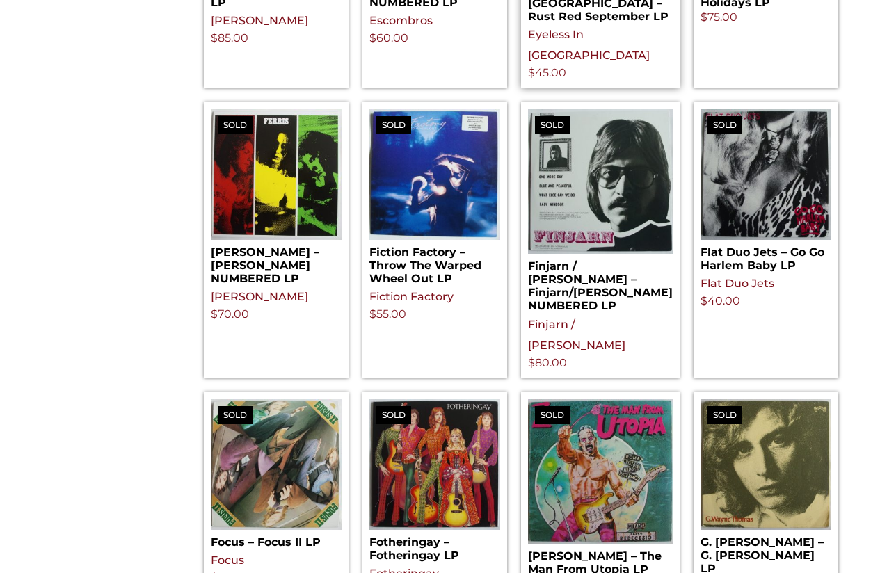
scroll to position [1392, 0]
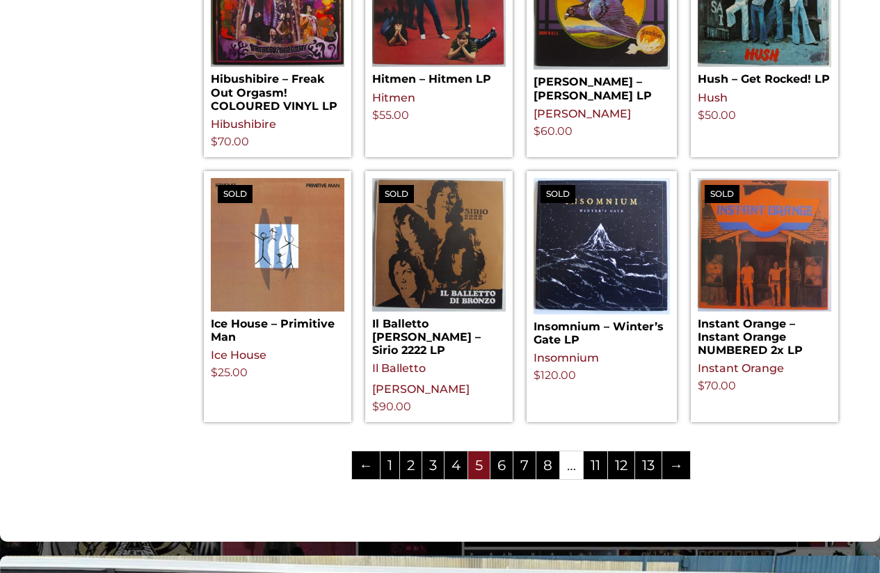
scroll to position [1461, 0]
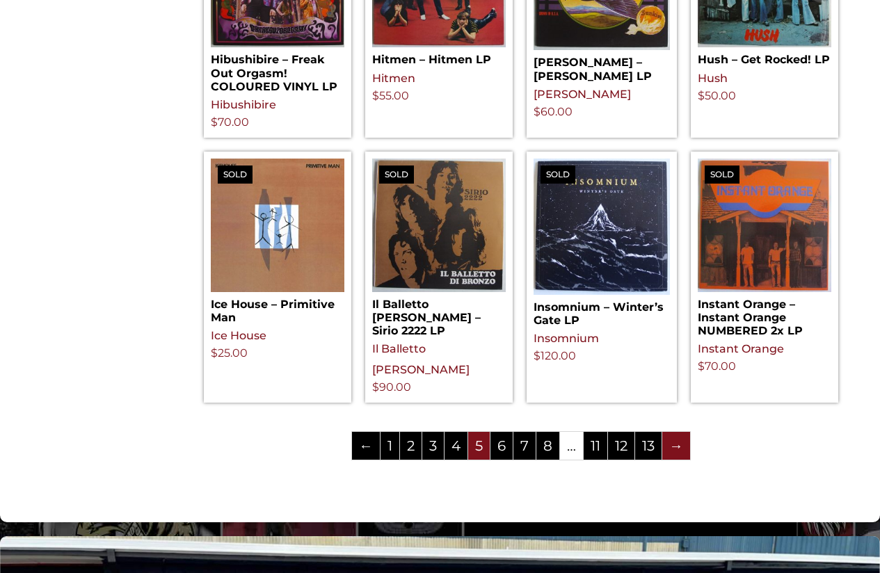
click at [674, 432] on link "→" at bounding box center [676, 446] width 28 height 28
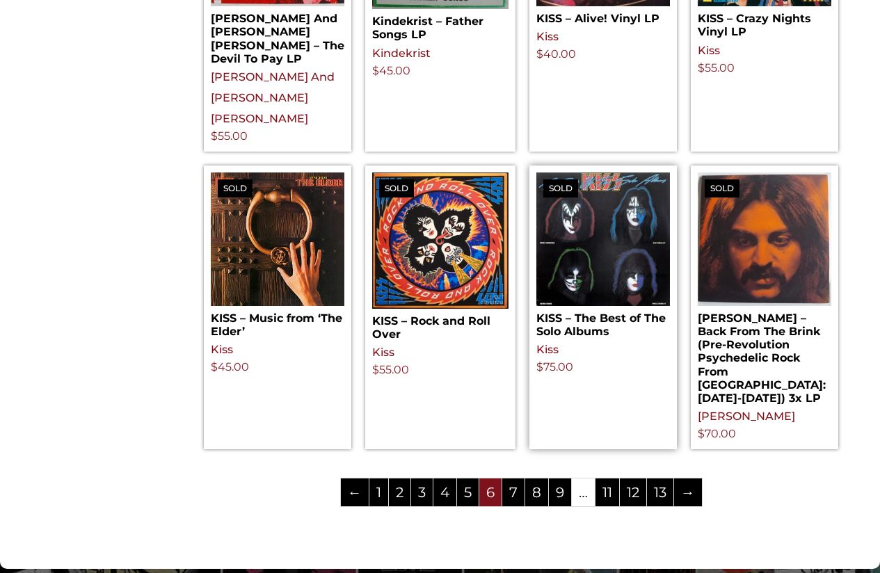
scroll to position [1531, 0]
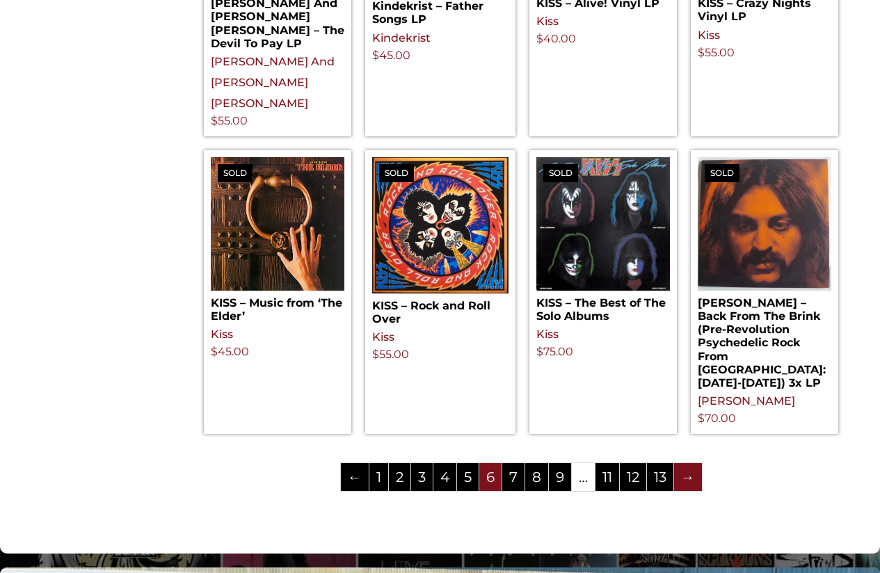
click at [695, 463] on link "→" at bounding box center [688, 477] width 28 height 28
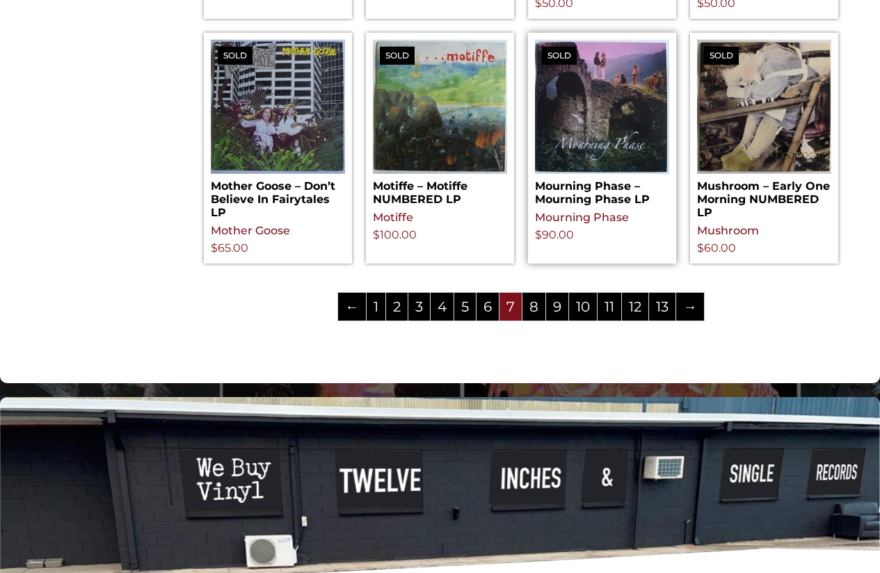
scroll to position [1600, 0]
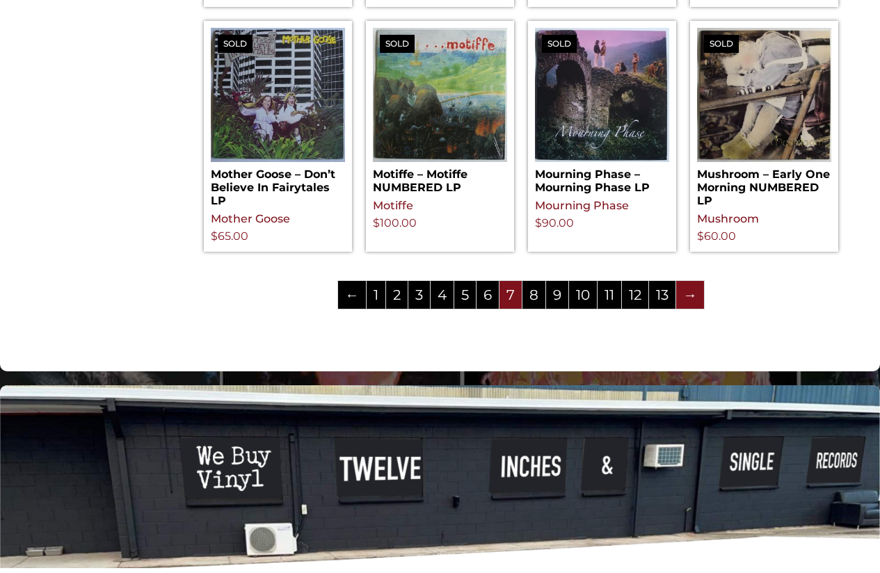
click at [697, 281] on link "→" at bounding box center [690, 295] width 28 height 28
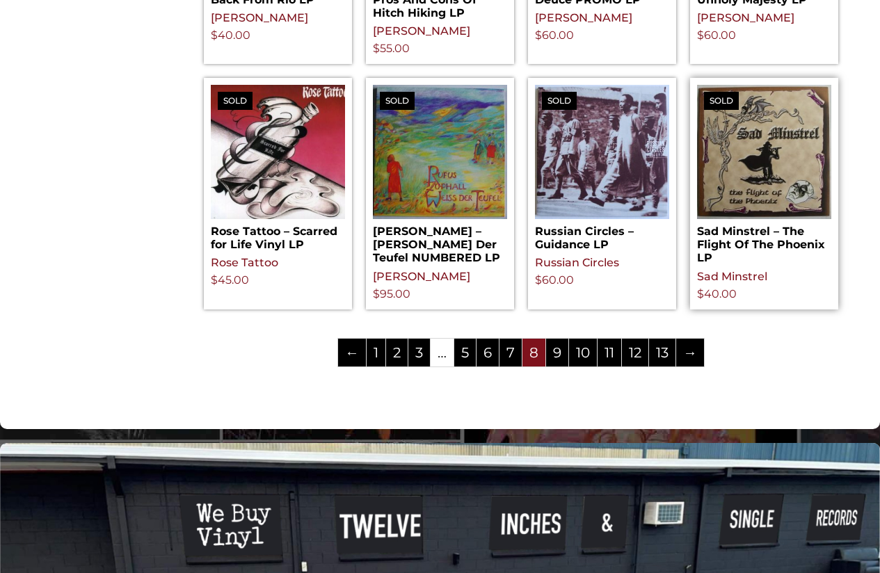
scroll to position [1531, 0]
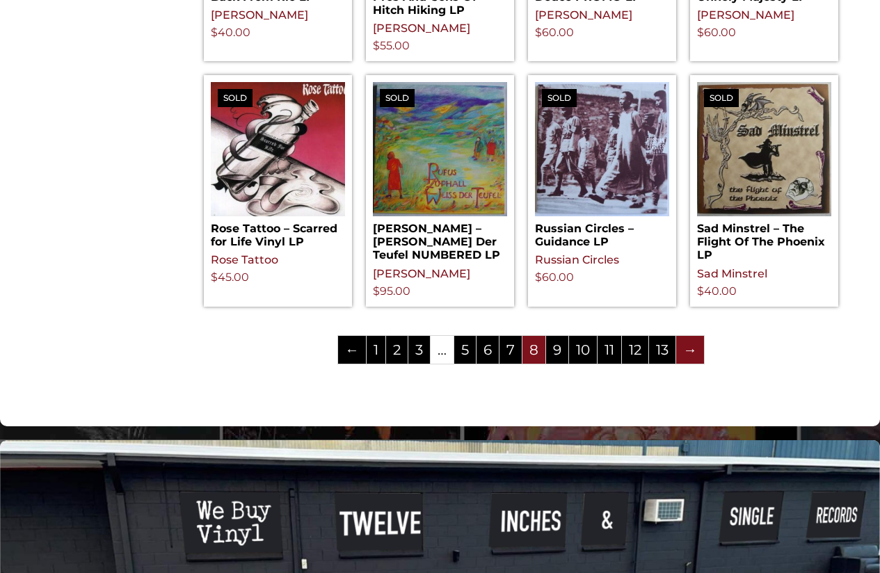
click at [694, 336] on link "→" at bounding box center [690, 350] width 28 height 28
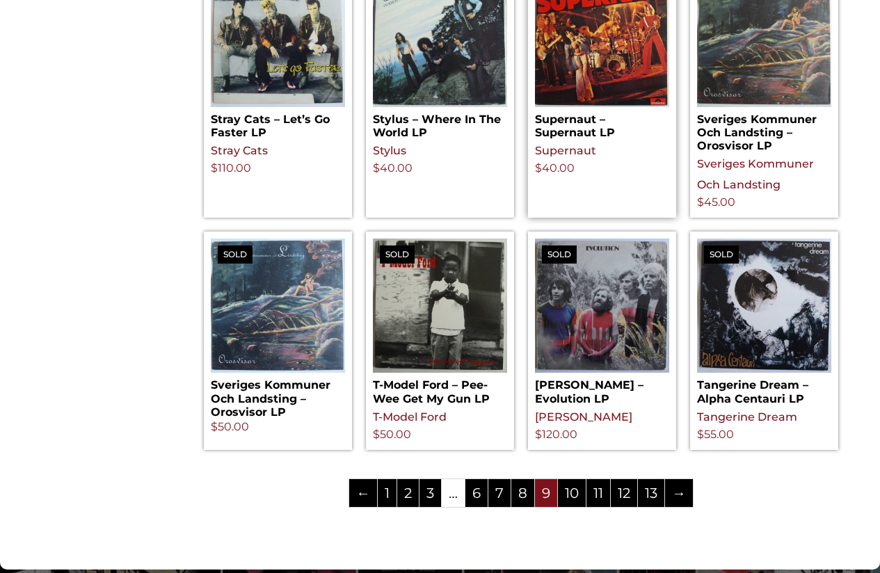
scroll to position [1461, 0]
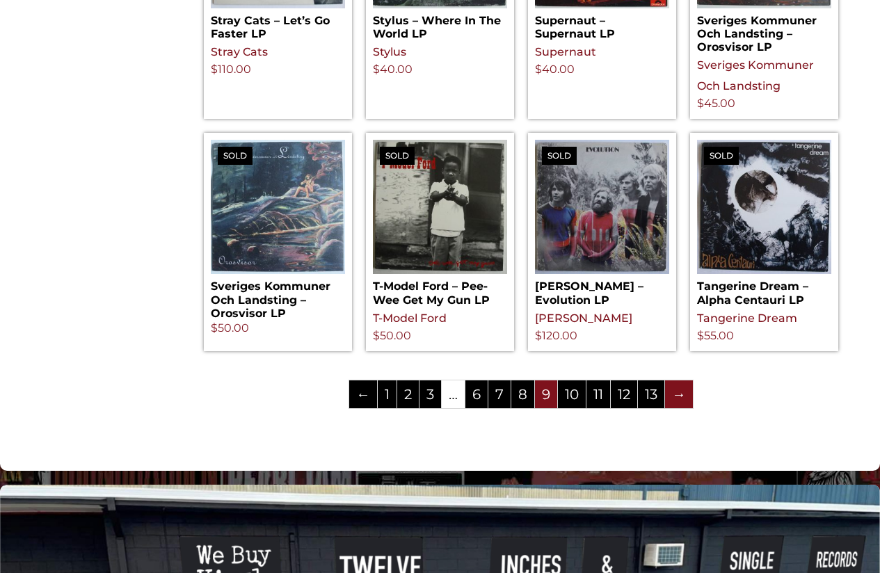
click at [680, 398] on link "→" at bounding box center [679, 395] width 28 height 28
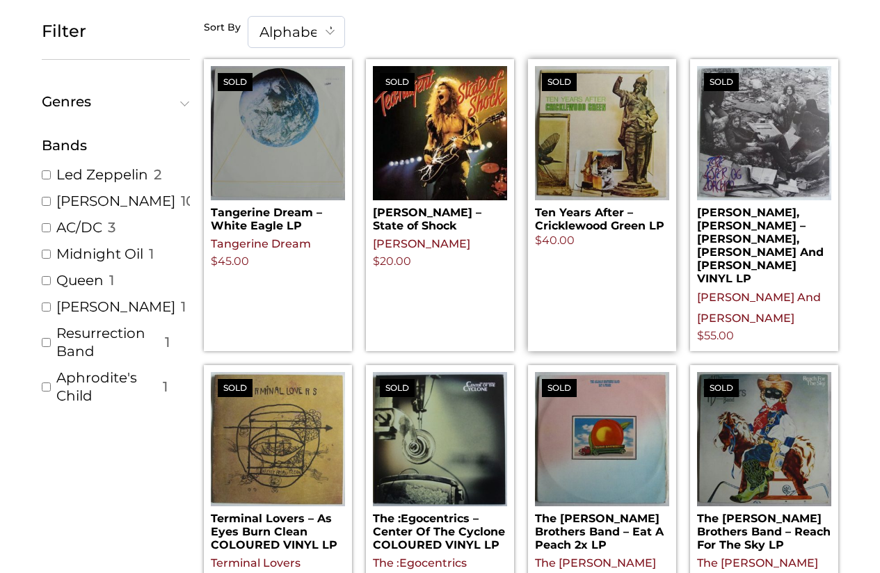
scroll to position [278, 0]
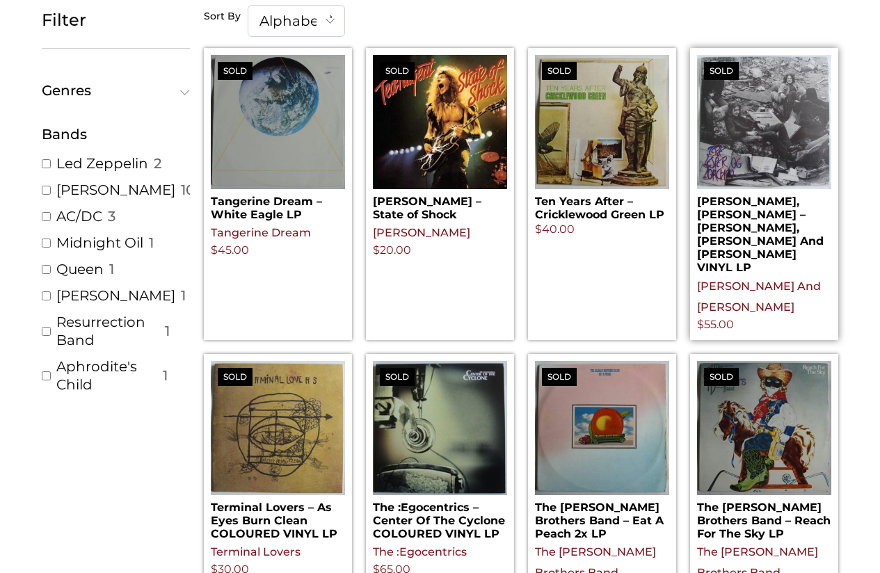
click at [751, 139] on img at bounding box center [764, 122] width 134 height 134
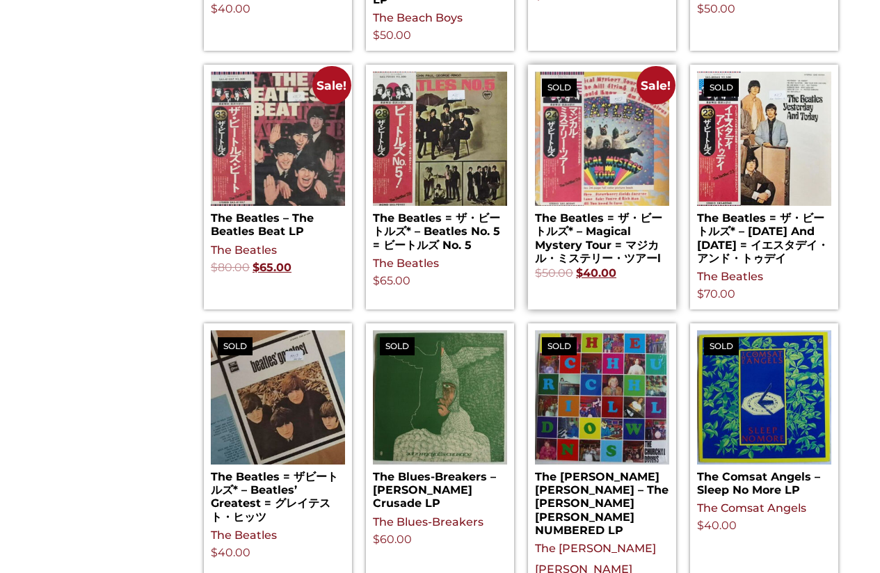
scroll to position [1531, 0]
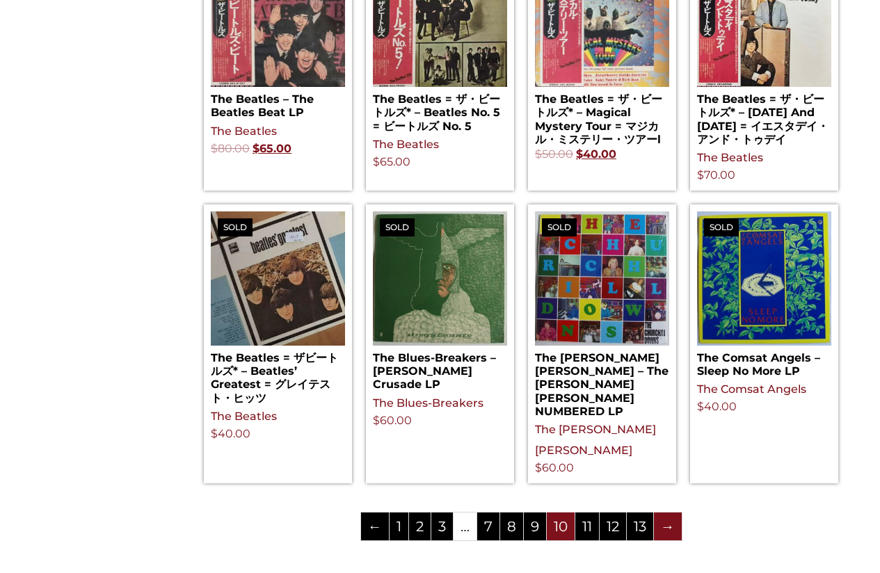
click at [669, 513] on link "→" at bounding box center [668, 527] width 28 height 28
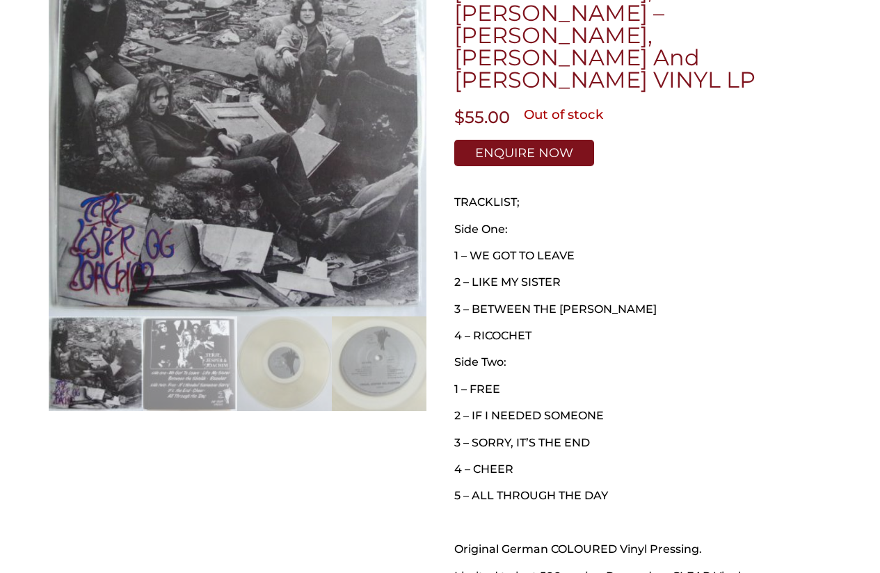
scroll to position [348, 0]
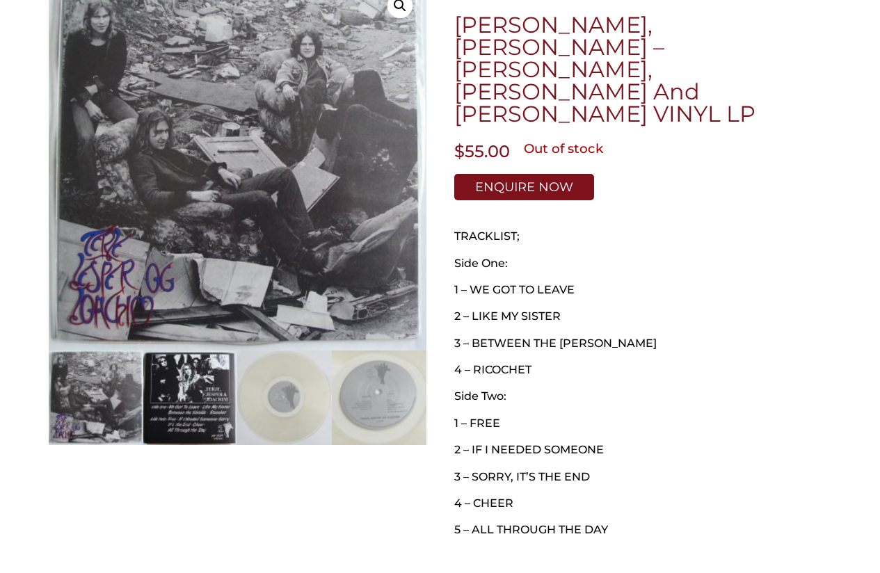
click at [205, 390] on img at bounding box center [190, 398] width 95 height 95
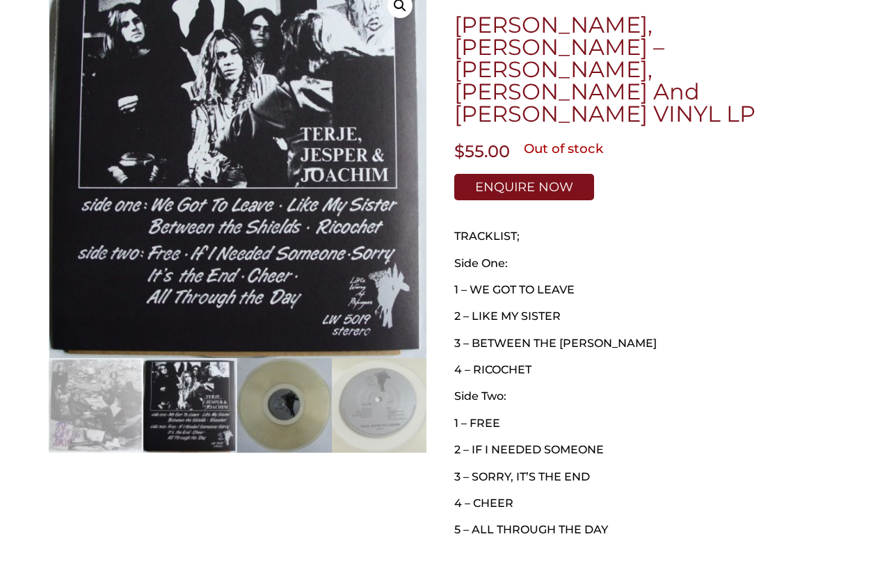
click at [296, 394] on img at bounding box center [284, 405] width 95 height 95
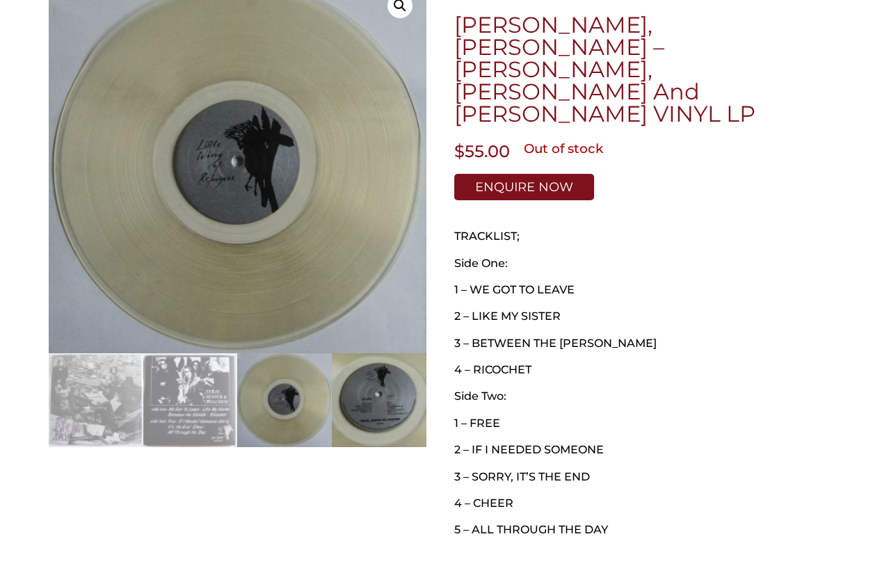
click at [369, 398] on img at bounding box center [379, 400] width 95 height 95
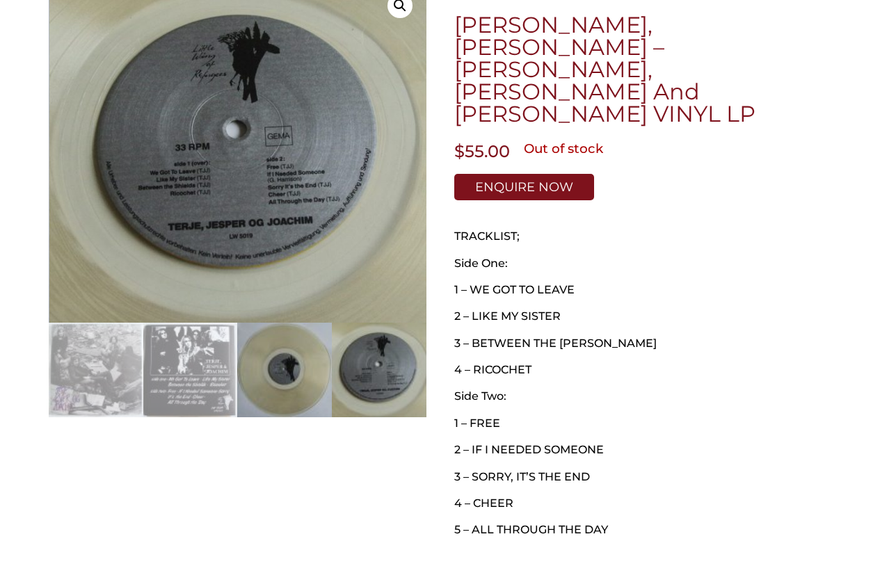
click at [265, 356] on img at bounding box center [284, 370] width 95 height 95
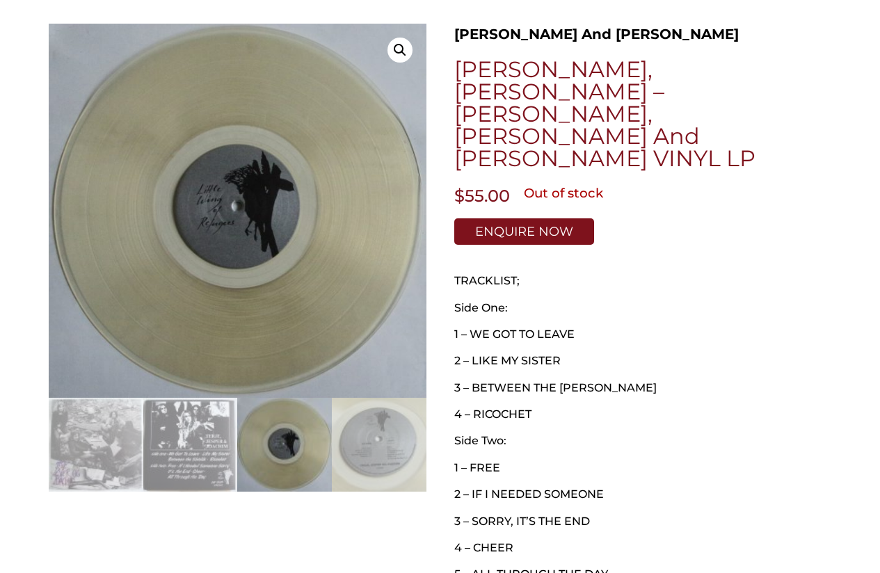
scroll to position [278, 0]
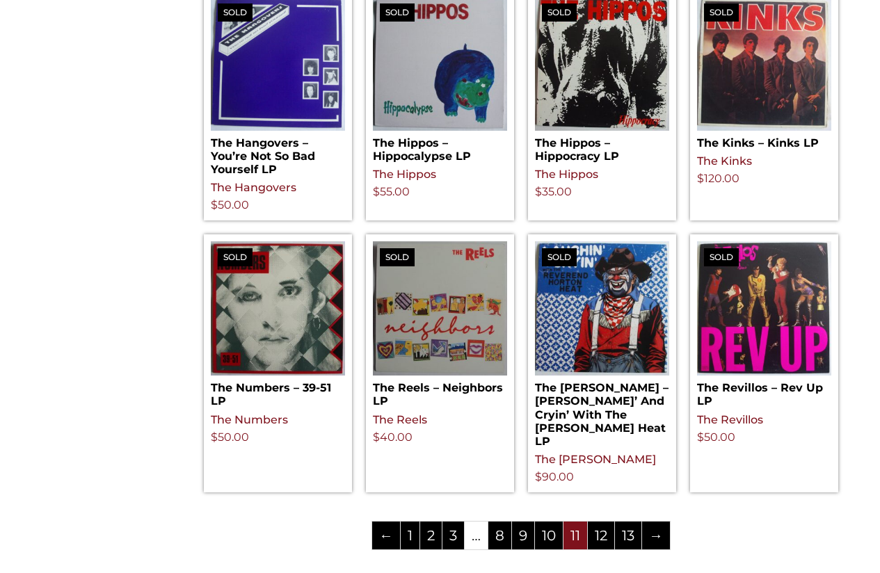
scroll to position [1392, 0]
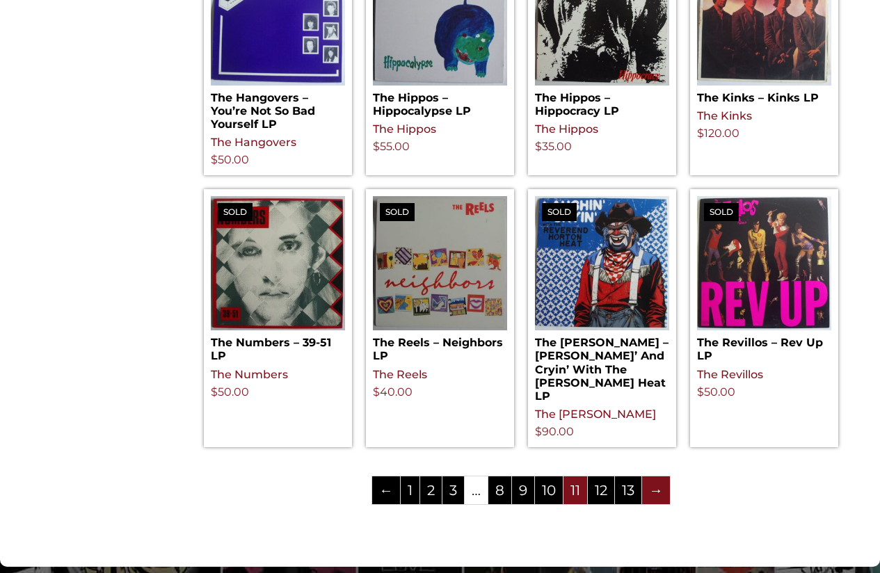
click at [663, 478] on link "→" at bounding box center [656, 491] width 28 height 28
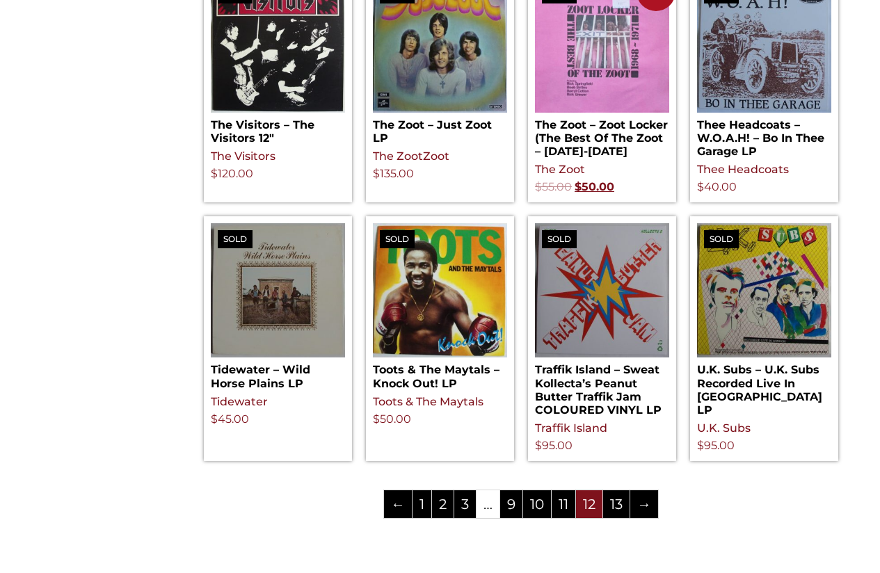
scroll to position [1531, 0]
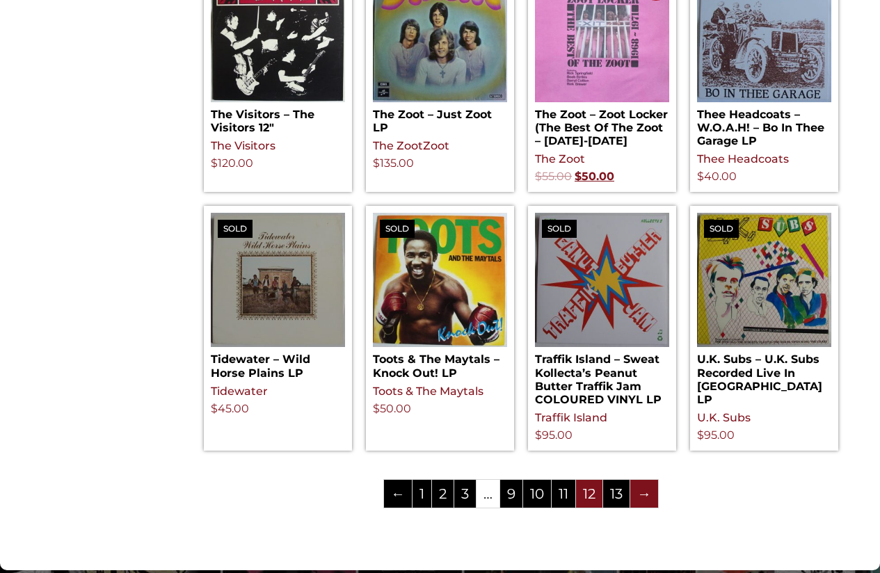
click at [639, 480] on link "→" at bounding box center [644, 494] width 28 height 28
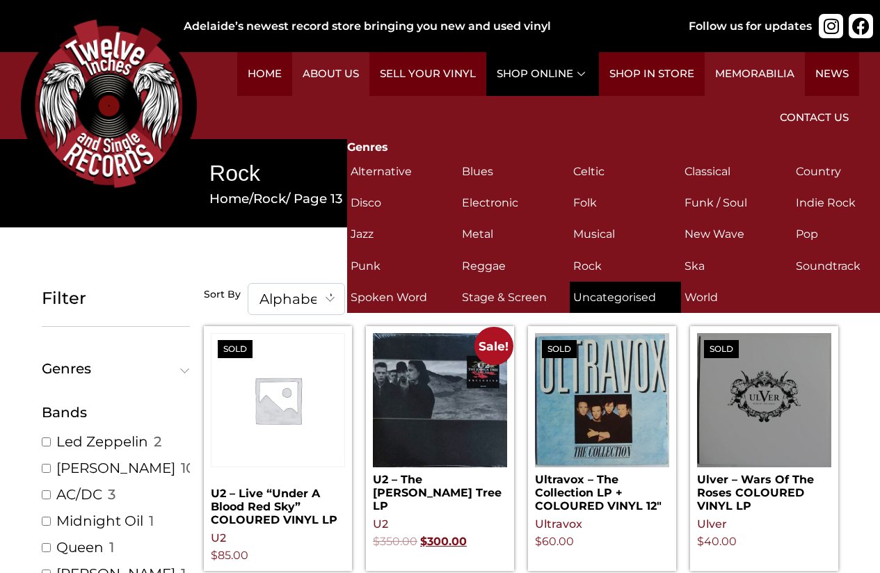
click at [612, 301] on h2 "Uncategorised (3)" at bounding box center [625, 297] width 104 height 24
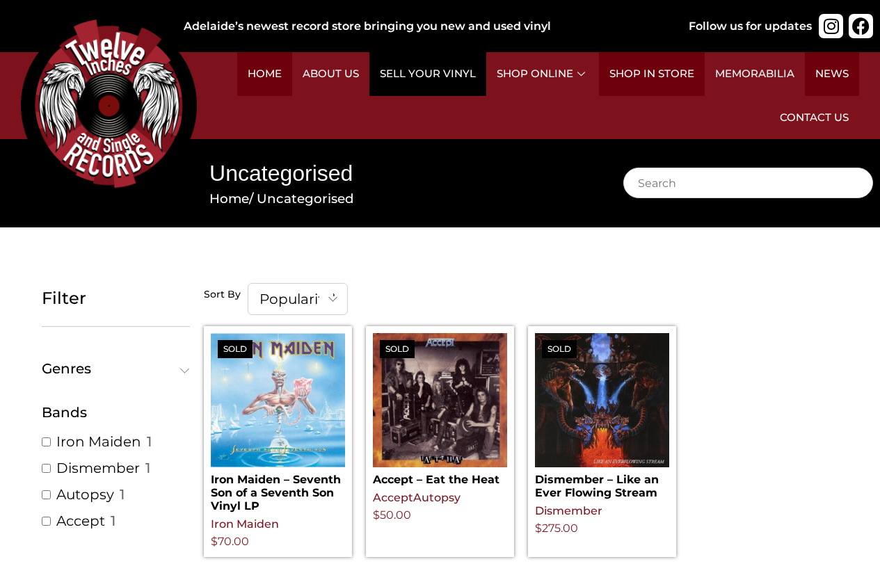
click at [419, 79] on link "Sell Your Vinyl" at bounding box center [427, 74] width 117 height 44
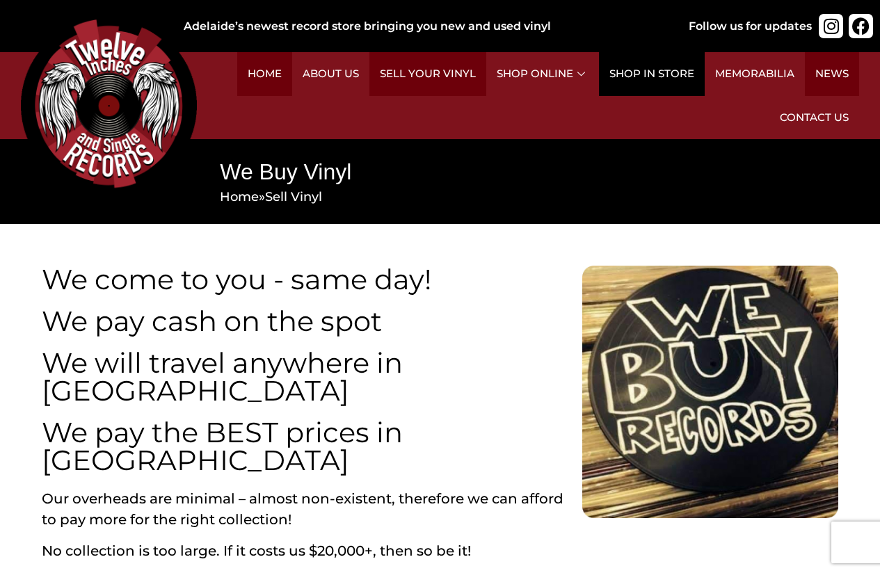
click at [659, 74] on link "Shop in Store" at bounding box center [652, 74] width 106 height 44
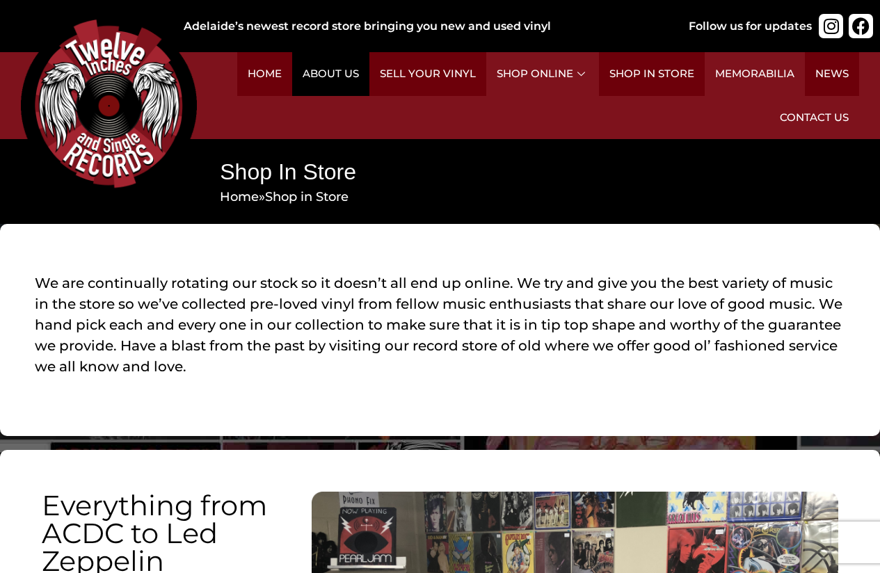
click at [355, 73] on link "About Us" at bounding box center [330, 74] width 77 height 44
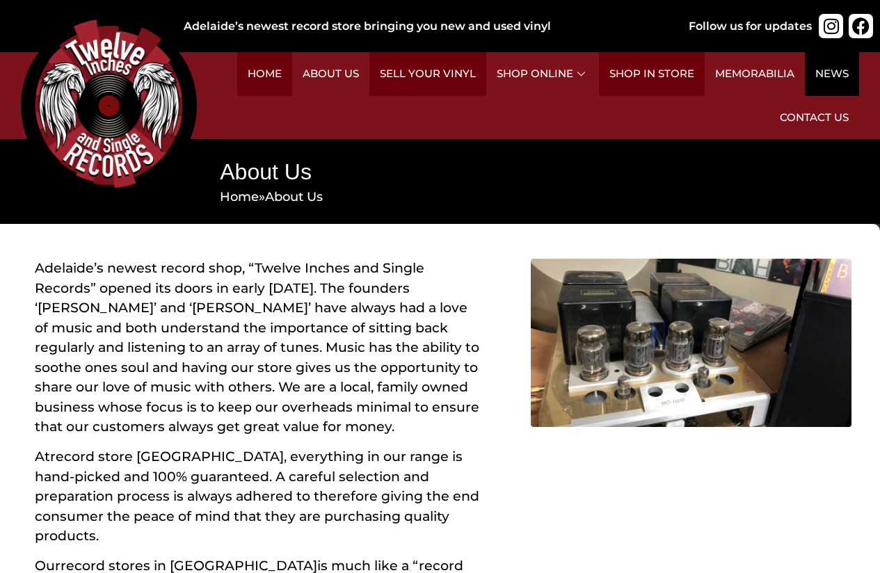
click at [831, 82] on link "News" at bounding box center [832, 74] width 54 height 44
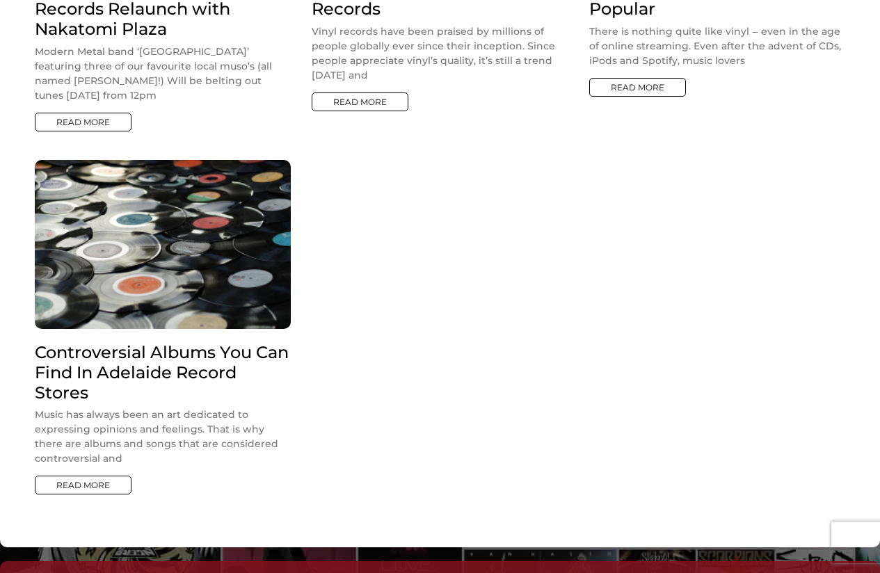
scroll to position [487, 0]
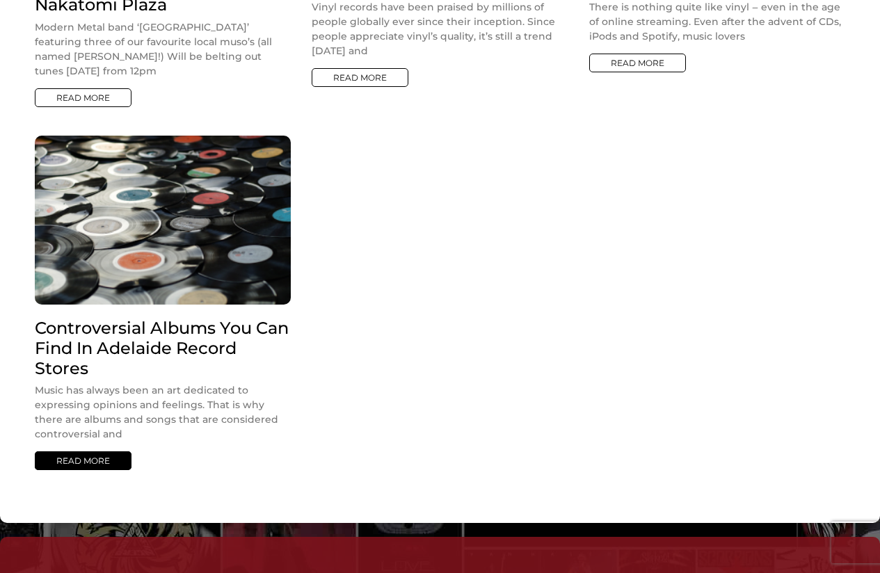
click at [103, 463] on link "Read More" at bounding box center [83, 461] width 97 height 19
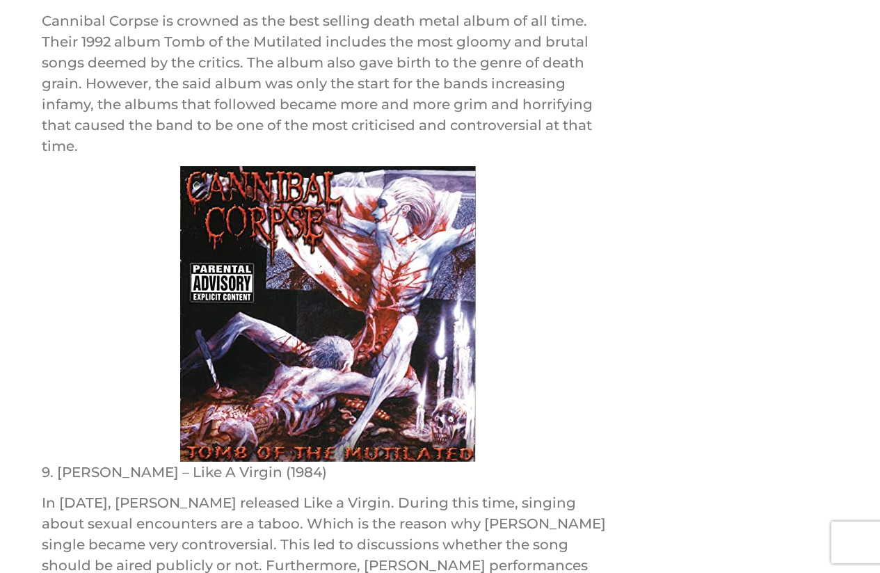
scroll to position [4453, 0]
